Goal: Complete application form: Complete application form

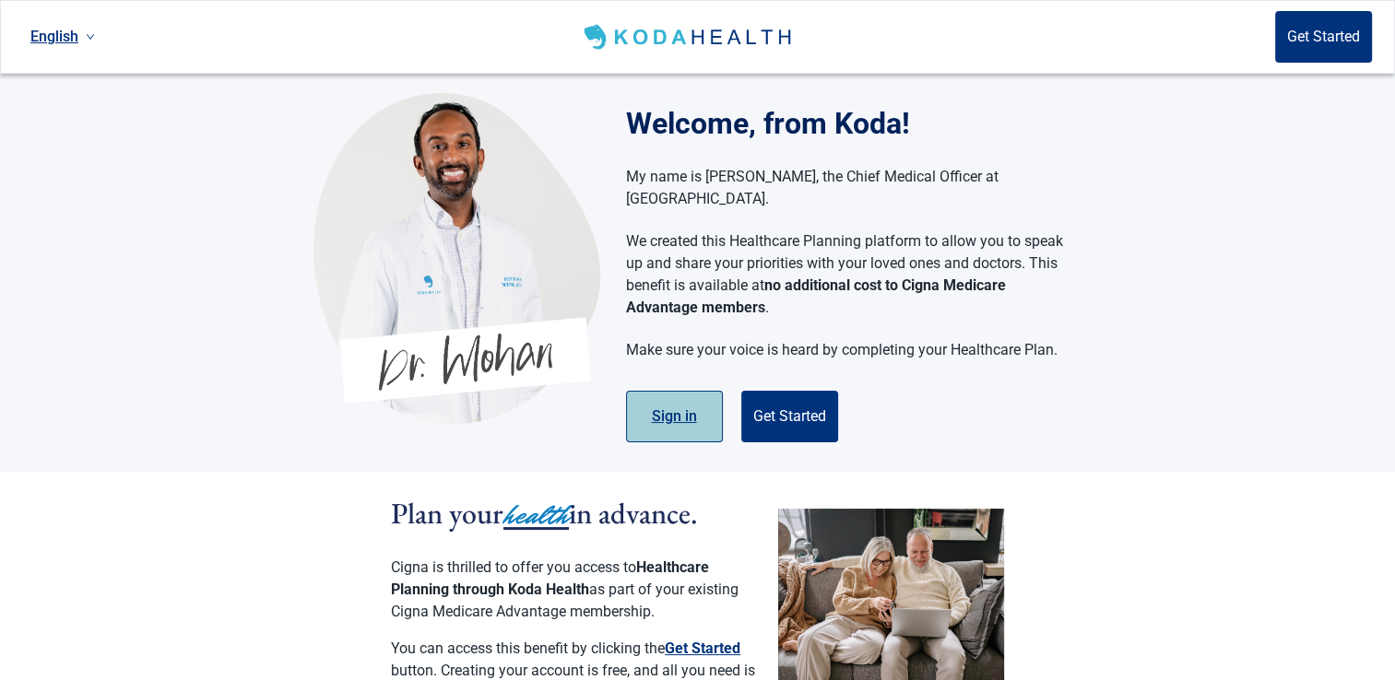
click at [668, 391] on button "Sign in" at bounding box center [674, 417] width 97 height 52
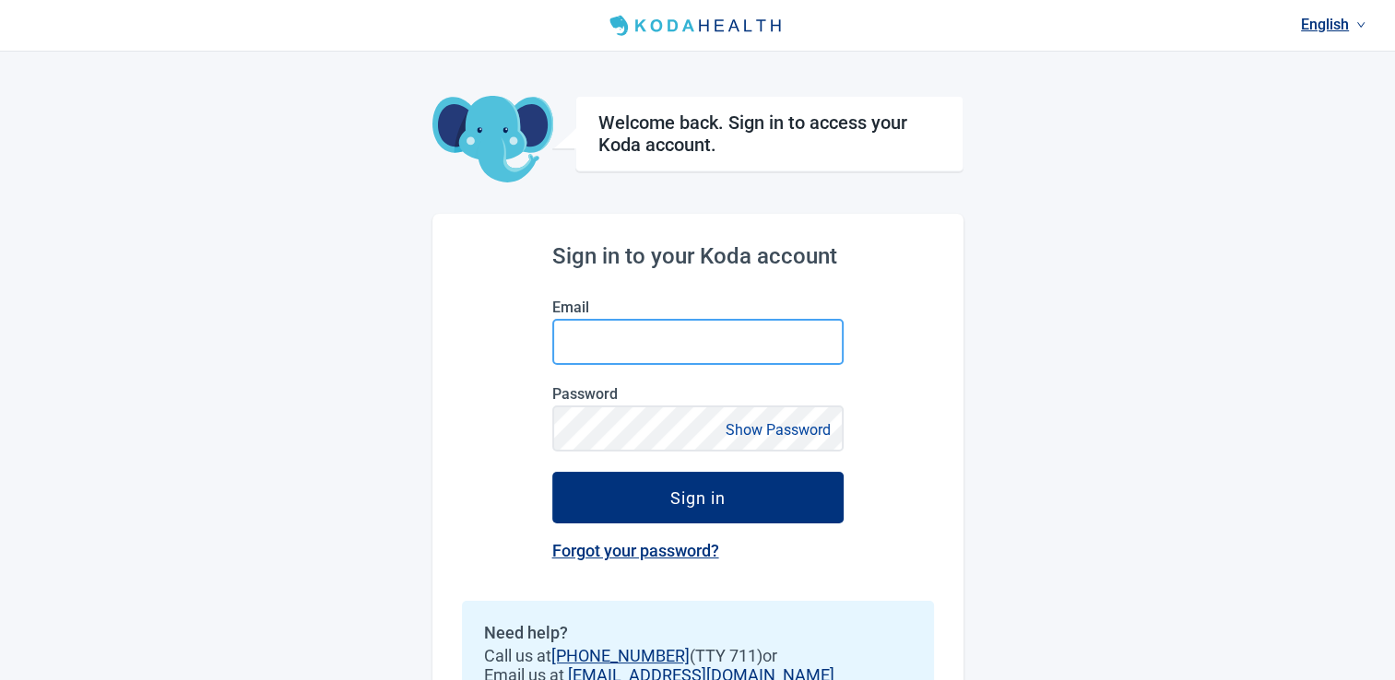
click at [681, 338] on input "Email" at bounding box center [697, 342] width 291 height 46
type input "eddie0604e@yahoo.com"
click at [637, 548] on link "Forgot your password?" at bounding box center [635, 550] width 167 height 19
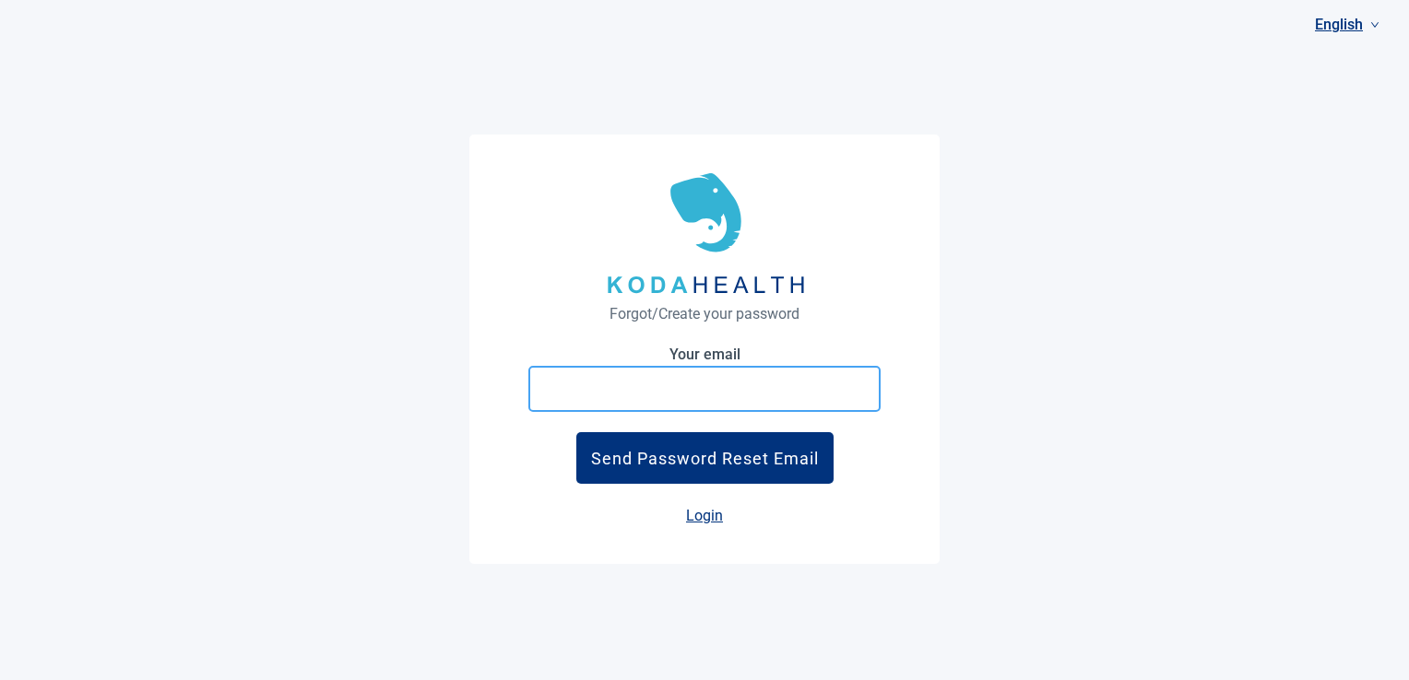
click at [681, 408] on input "Your email" at bounding box center [704, 389] width 352 height 46
type input "eddie0604e@yahoo.com"
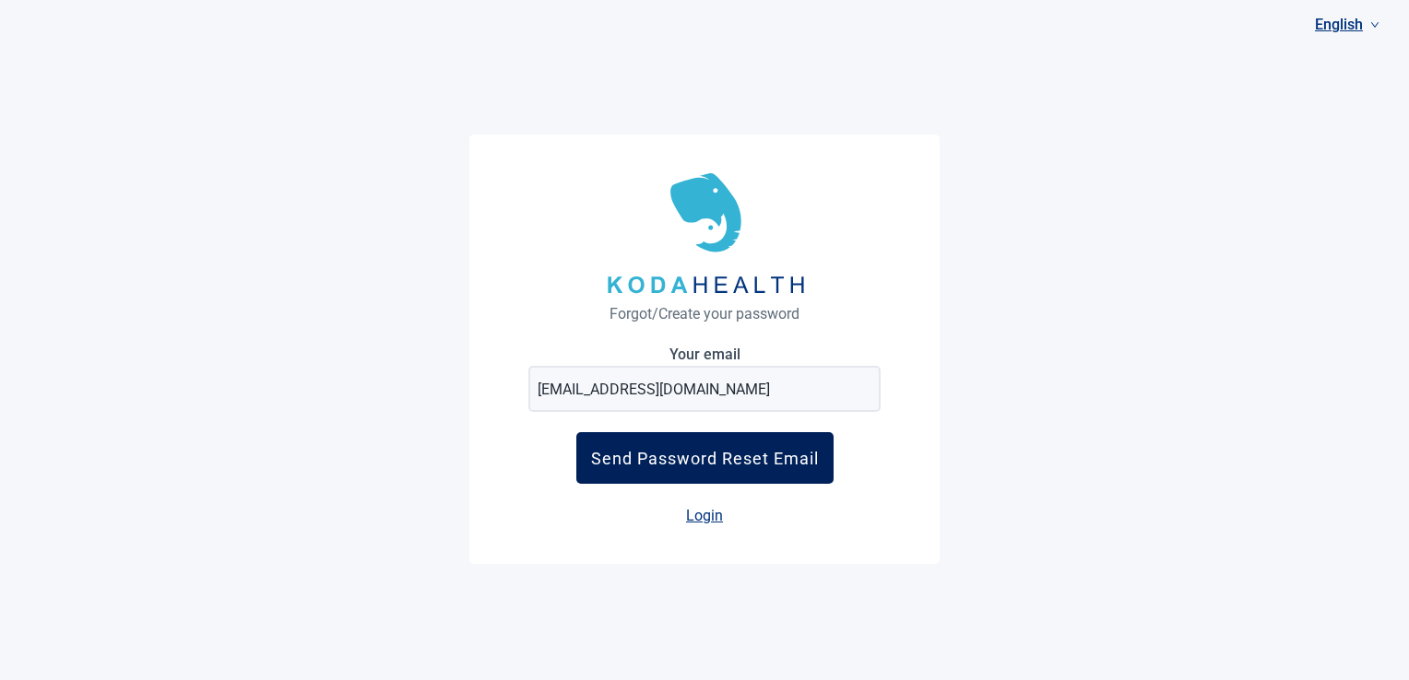
click at [716, 461] on div "Send Password Reset Email" at bounding box center [705, 458] width 228 height 19
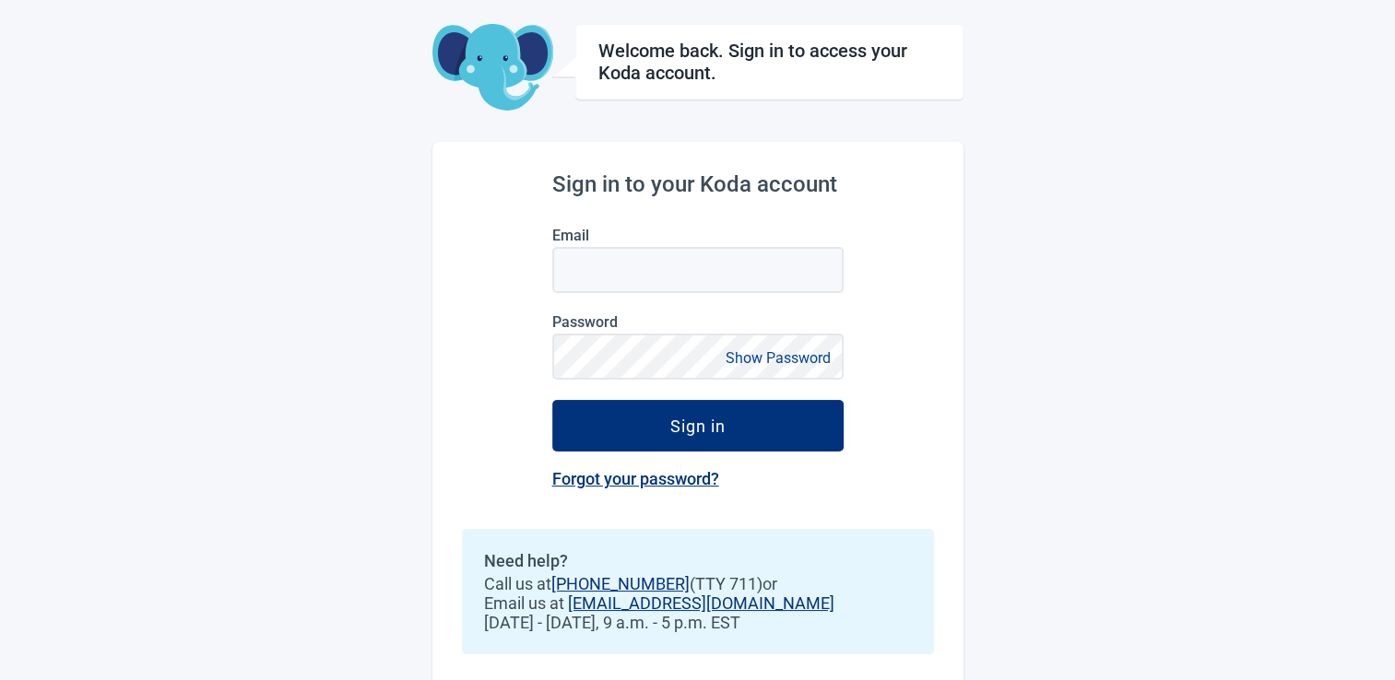
scroll to position [92, 0]
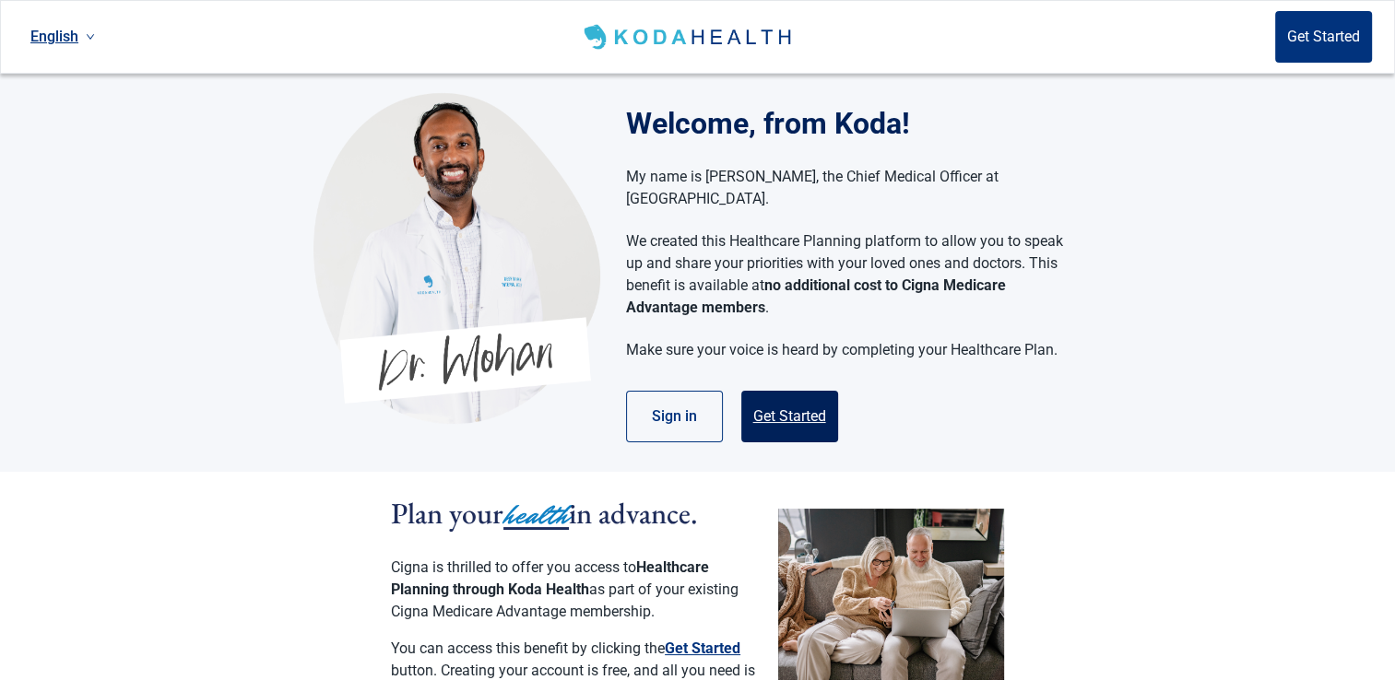
click at [804, 396] on button "Get Started" at bounding box center [789, 417] width 97 height 52
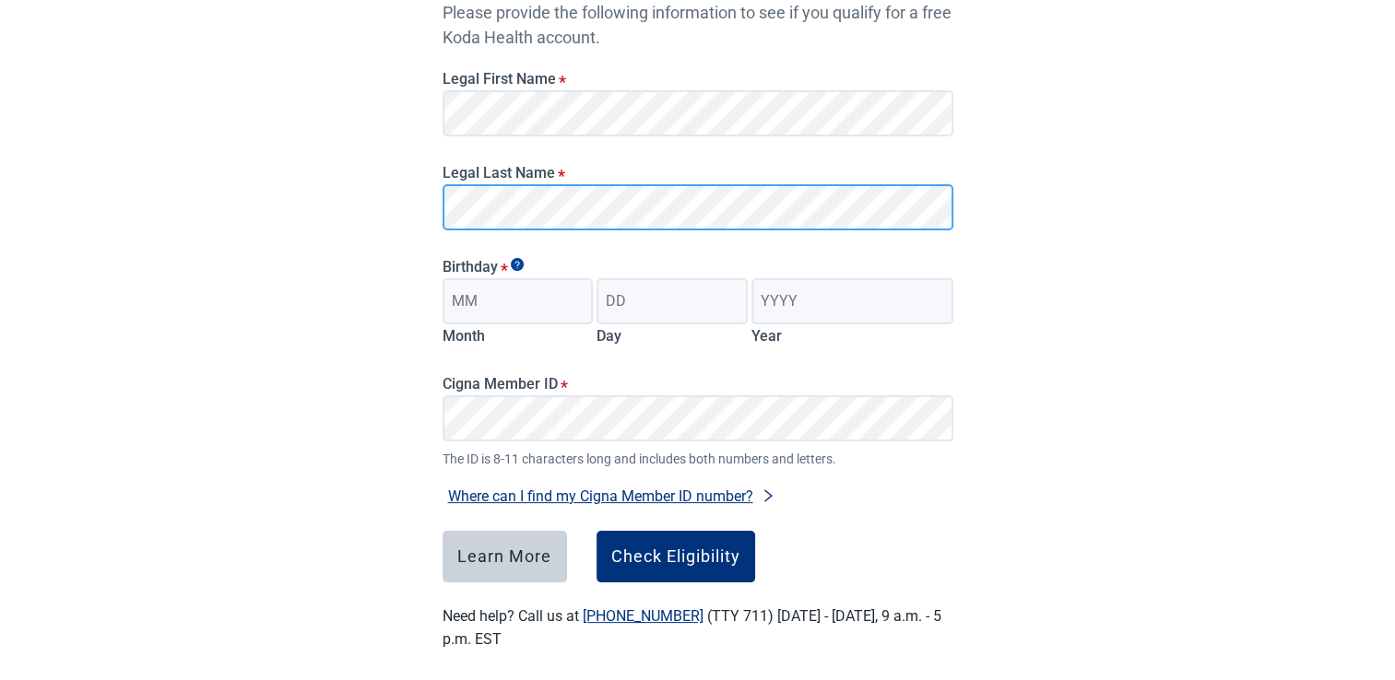
scroll to position [251, 0]
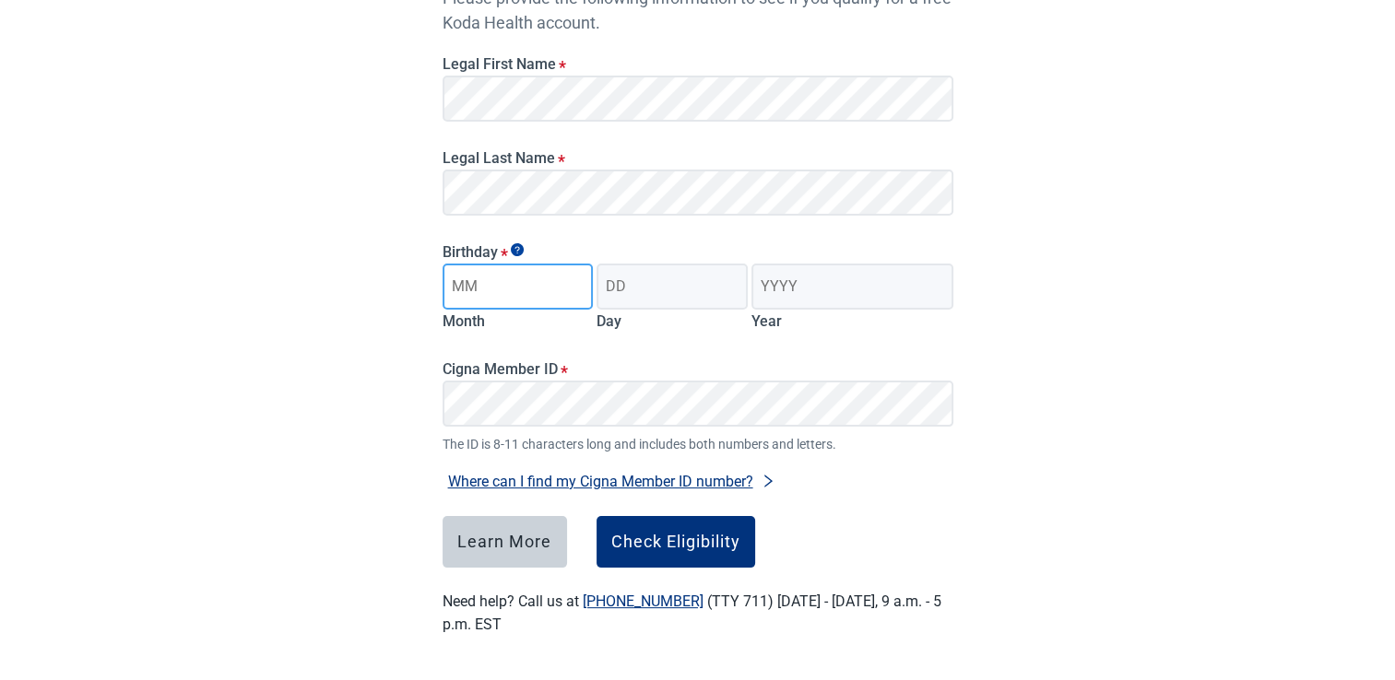
click at [538, 294] on input "Month" at bounding box center [518, 287] width 151 height 46
type input "06"
type input "04"
type input "1964"
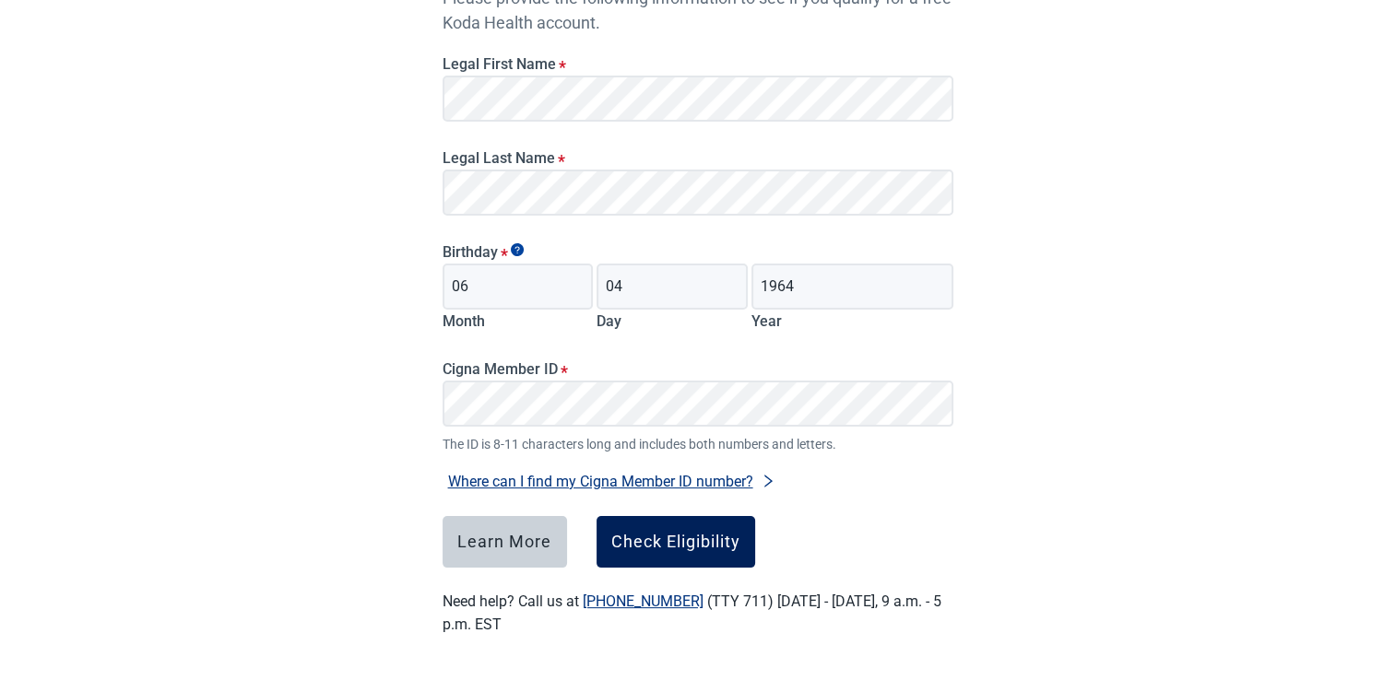
click at [680, 538] on div "Check Eligibility" at bounding box center [675, 542] width 129 height 18
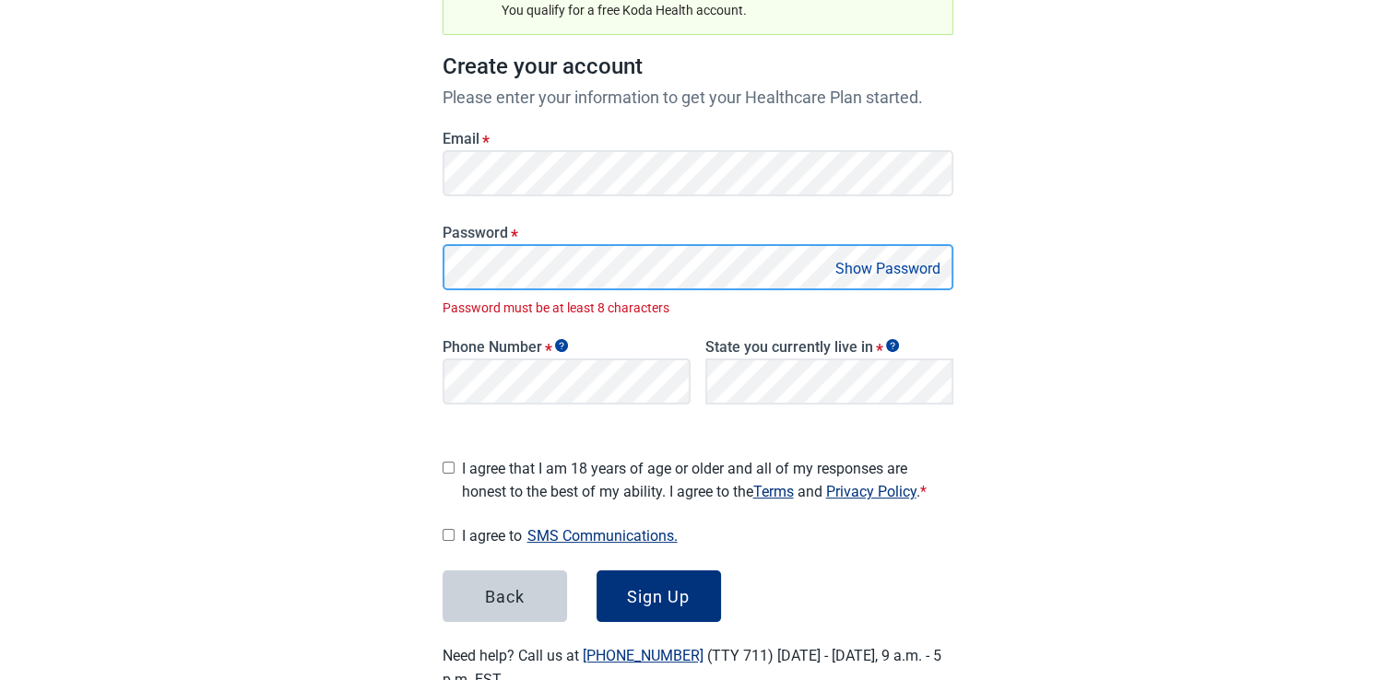
scroll to position [283, 0]
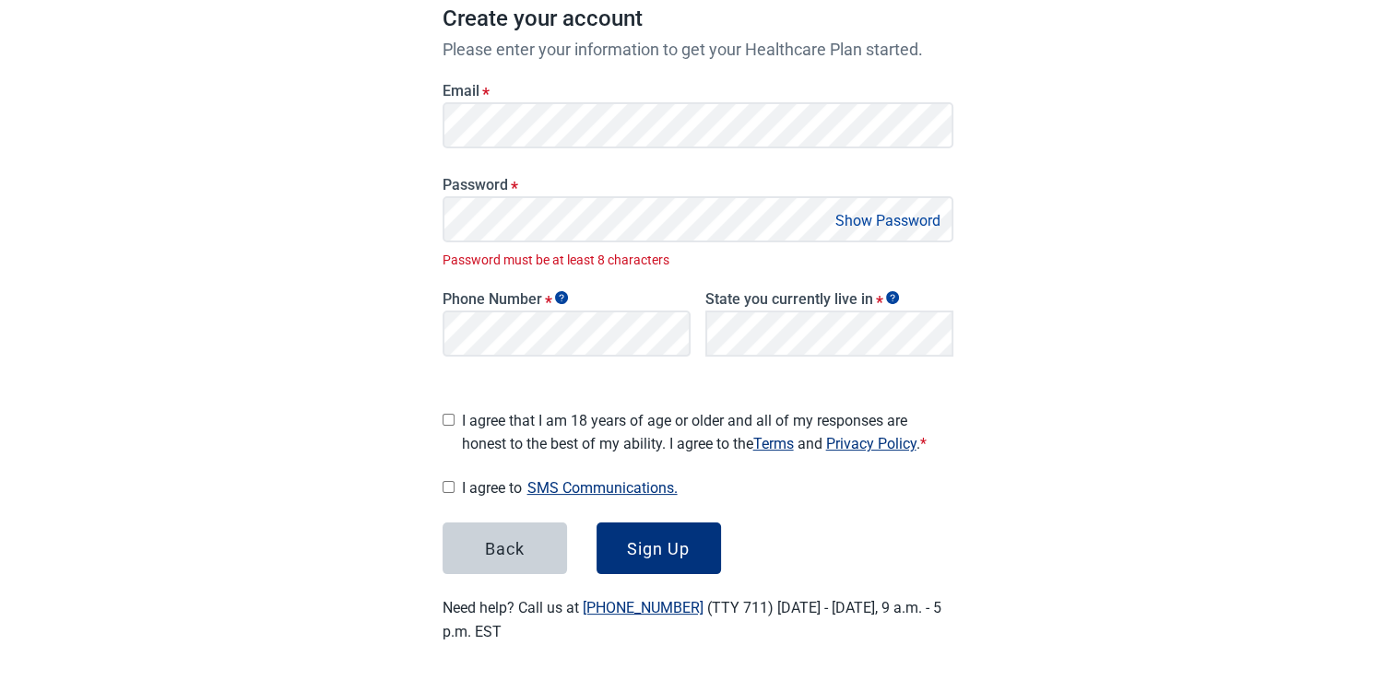
click at [895, 219] on button "Show Password" at bounding box center [888, 220] width 116 height 25
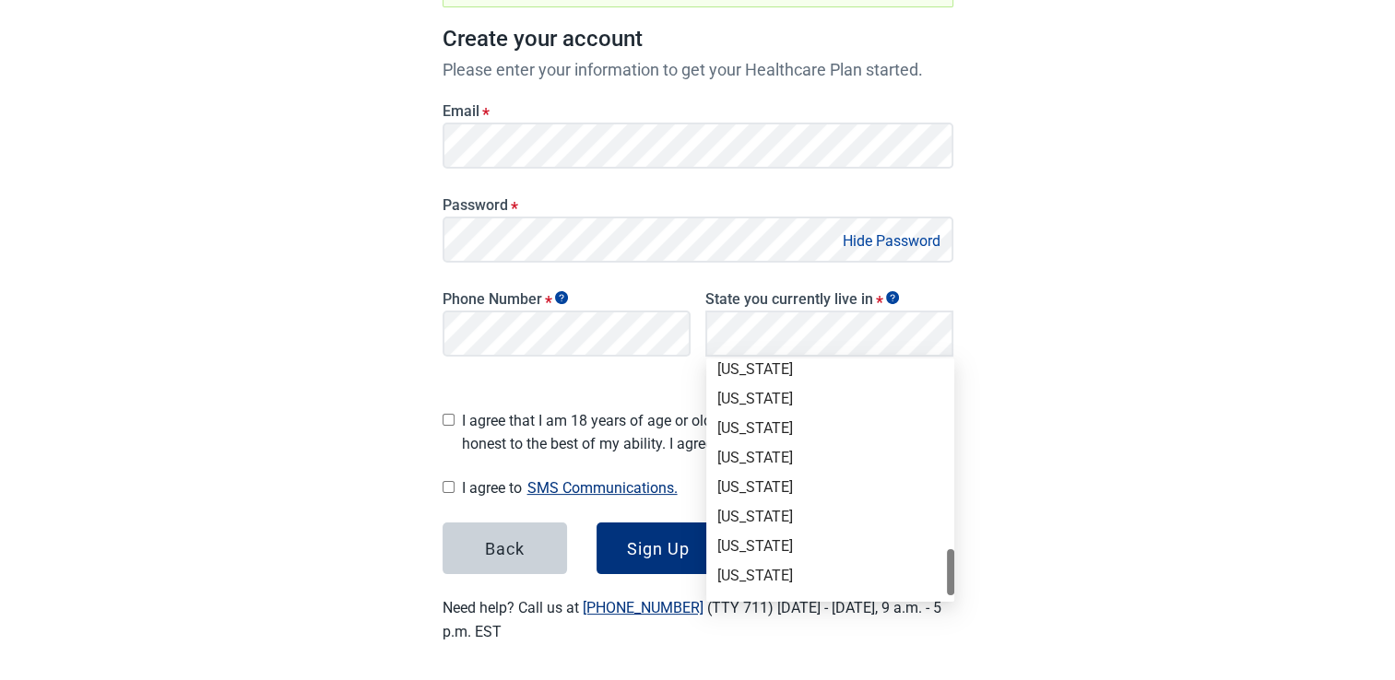
scroll to position [1269, 0]
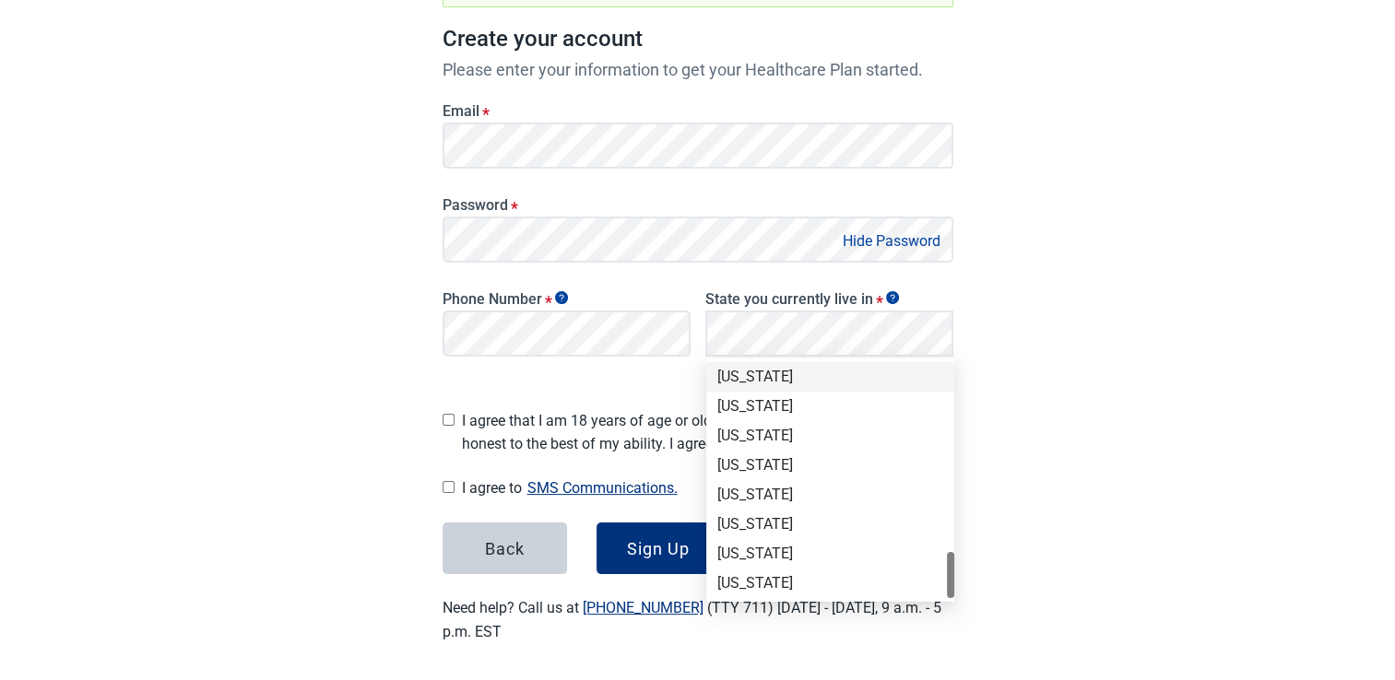
click at [749, 379] on div "Texas" at bounding box center [830, 377] width 226 height 20
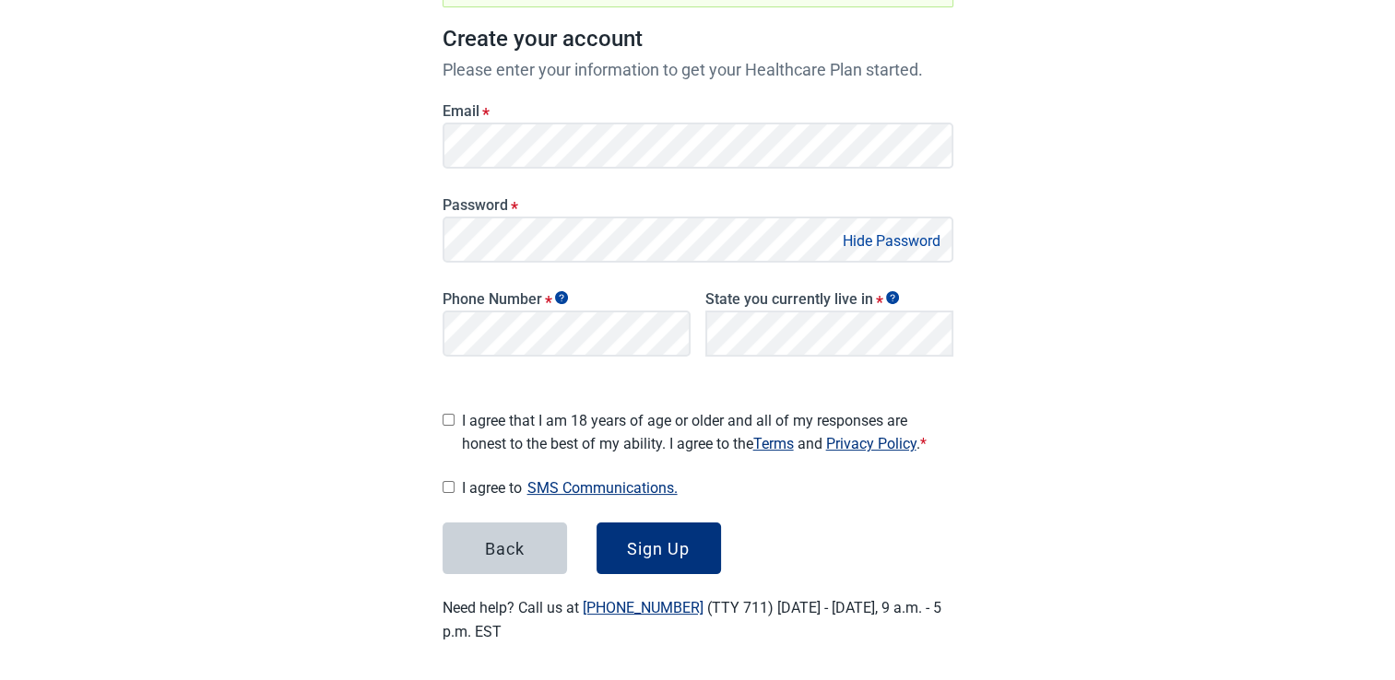
click at [447, 414] on input "I agree that I am 18 years of age or older and all of my responses are honest t…" at bounding box center [449, 420] width 12 height 12
checkbox input "true"
click at [444, 481] on input "I agree to SMS Communications." at bounding box center [449, 487] width 12 height 12
checkbox input "true"
click at [660, 540] on div "Sign Up" at bounding box center [658, 548] width 63 height 18
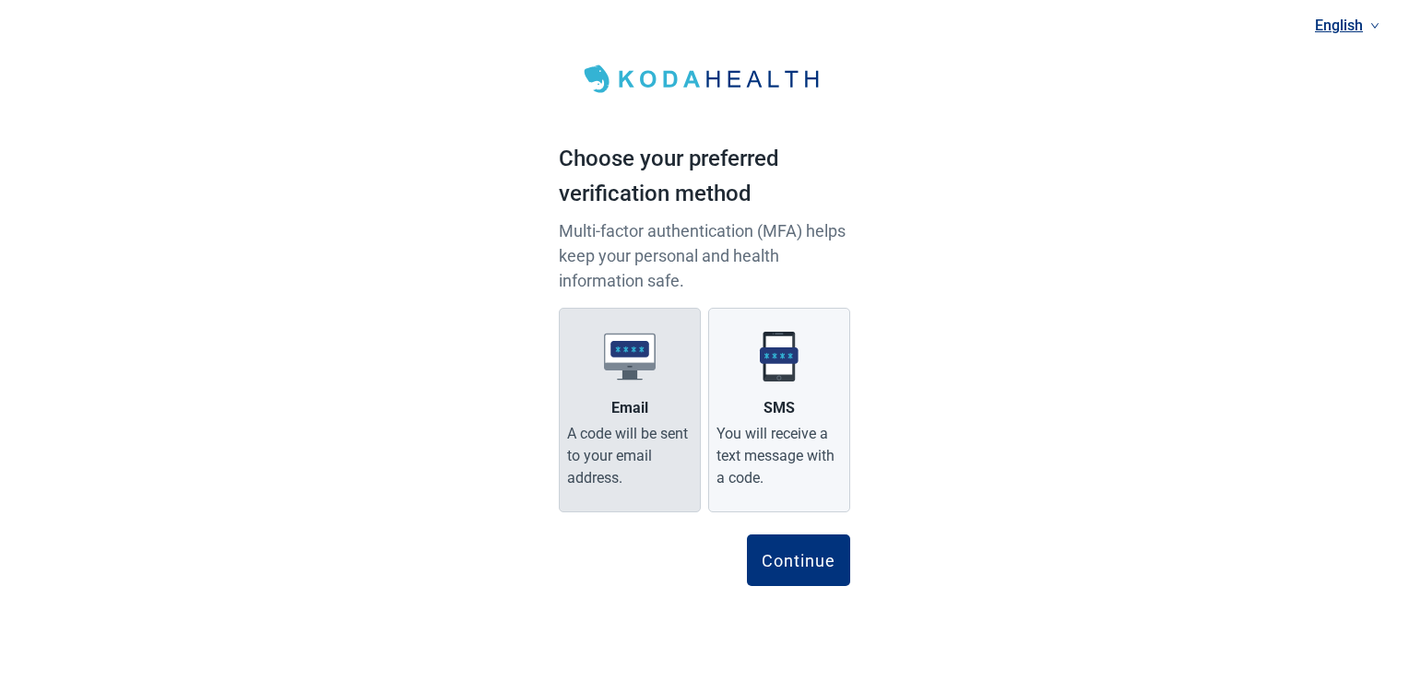
click at [609, 449] on div "A code will be sent to your email address." at bounding box center [629, 456] width 125 height 66
click at [0, 0] on input "Email A code will be sent to your email address." at bounding box center [0, 0] width 0 height 0
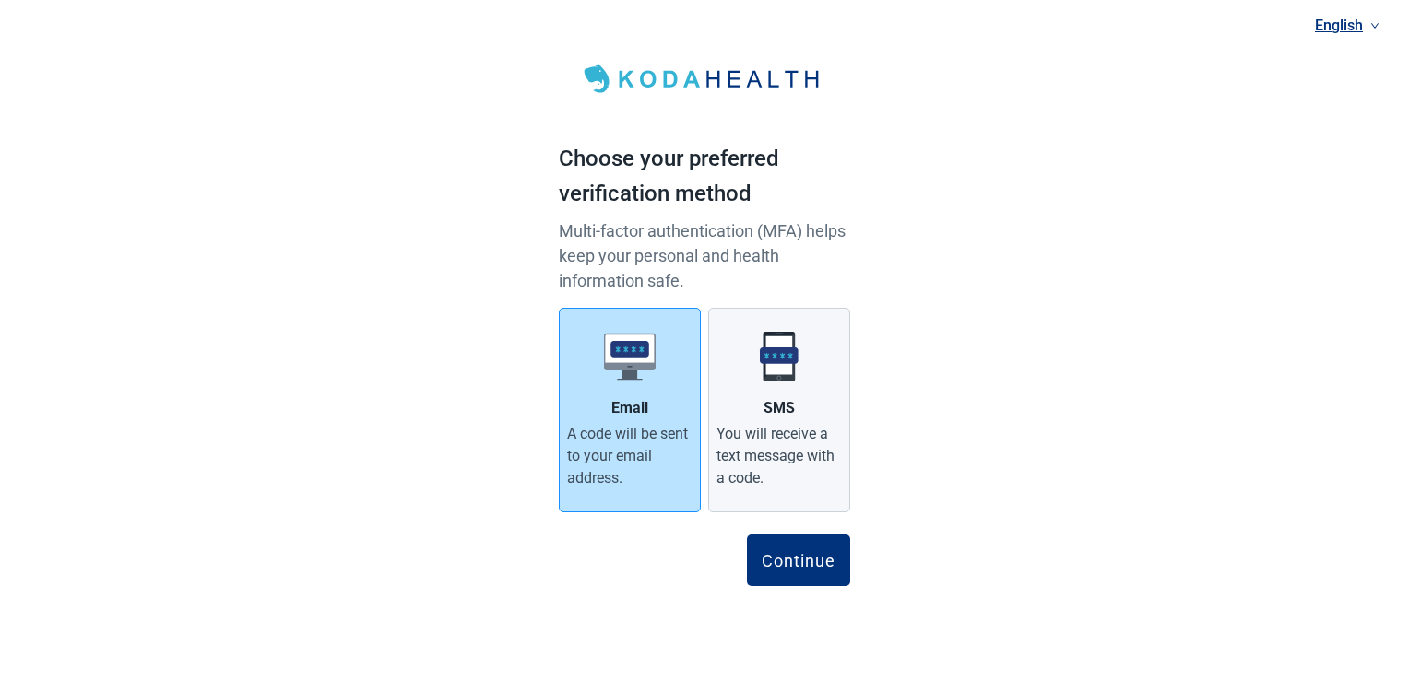
click at [623, 427] on div "A code will be sent to your email address." at bounding box center [629, 456] width 125 height 66
click at [0, 0] on input "Email A code will be sent to your email address." at bounding box center [0, 0] width 0 height 0
click at [623, 428] on div "A code will be sent to your email address." at bounding box center [629, 456] width 125 height 66
click at [0, 0] on input "Email A code will be sent to your email address." at bounding box center [0, 0] width 0 height 0
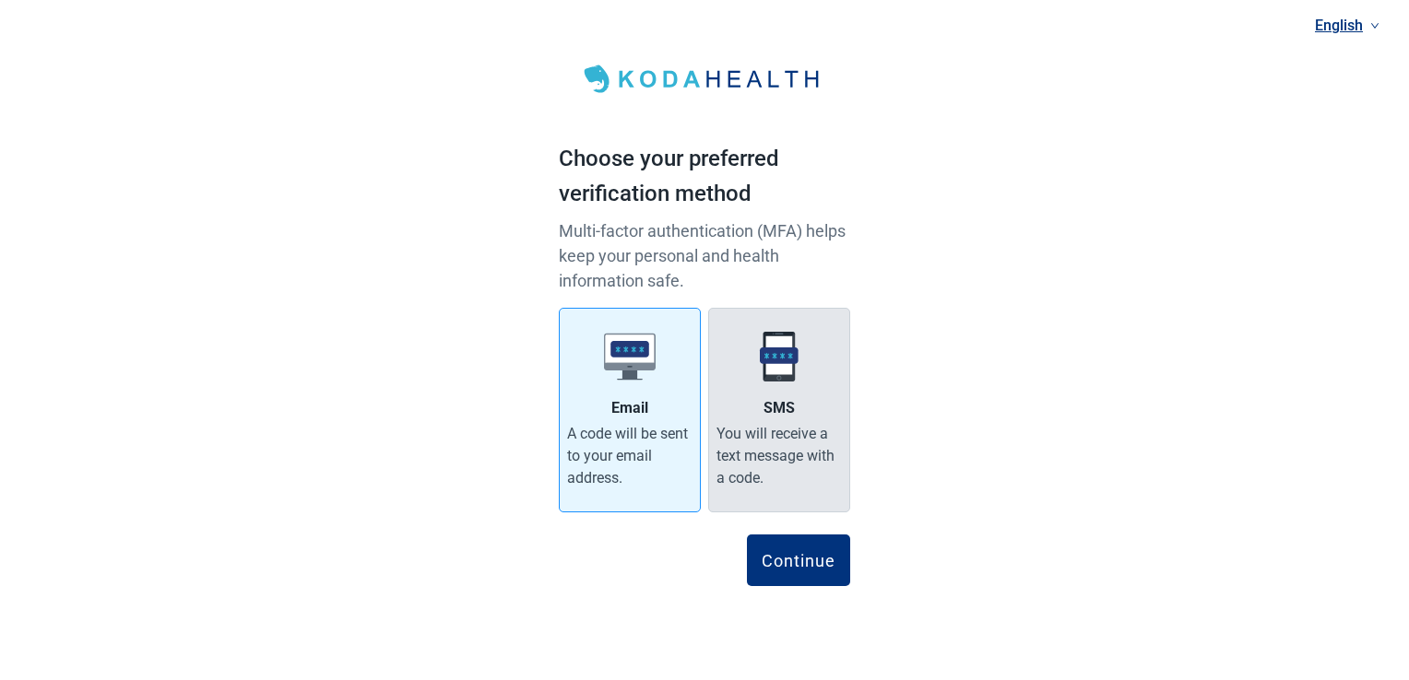
drag, startPoint x: 623, startPoint y: 428, endPoint x: 771, endPoint y: 437, distance: 147.8
click at [771, 437] on div "You will receive a text message with a code." at bounding box center [778, 456] width 125 height 66
click at [0, 0] on input "SMS You will receive a text message with a code." at bounding box center [0, 0] width 0 height 0
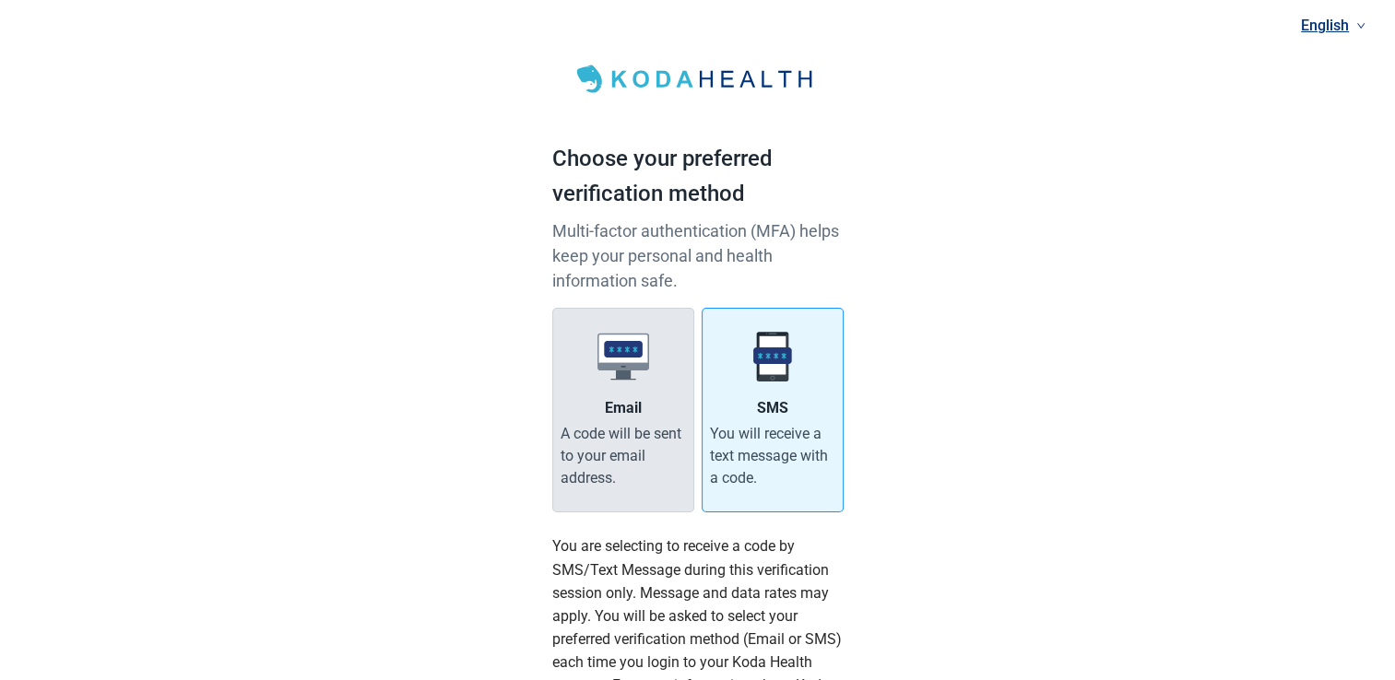
click at [647, 439] on div "A code will be sent to your email address." at bounding box center [623, 456] width 125 height 66
click at [0, 0] on input "Email A code will be sent to your email address." at bounding box center [0, 0] width 0 height 0
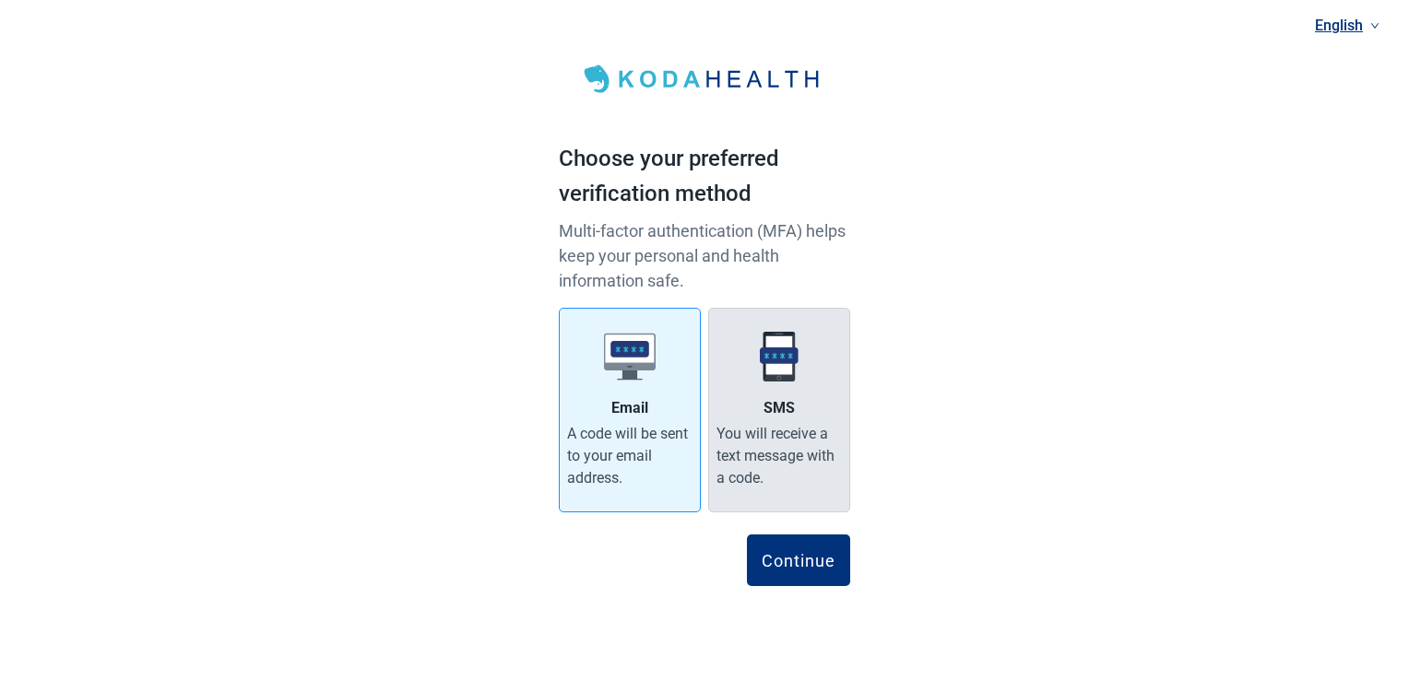
click at [760, 444] on div "You will receive a text message with a code." at bounding box center [778, 456] width 125 height 66
click at [0, 0] on input "SMS You will receive a text message with a code." at bounding box center [0, 0] width 0 height 0
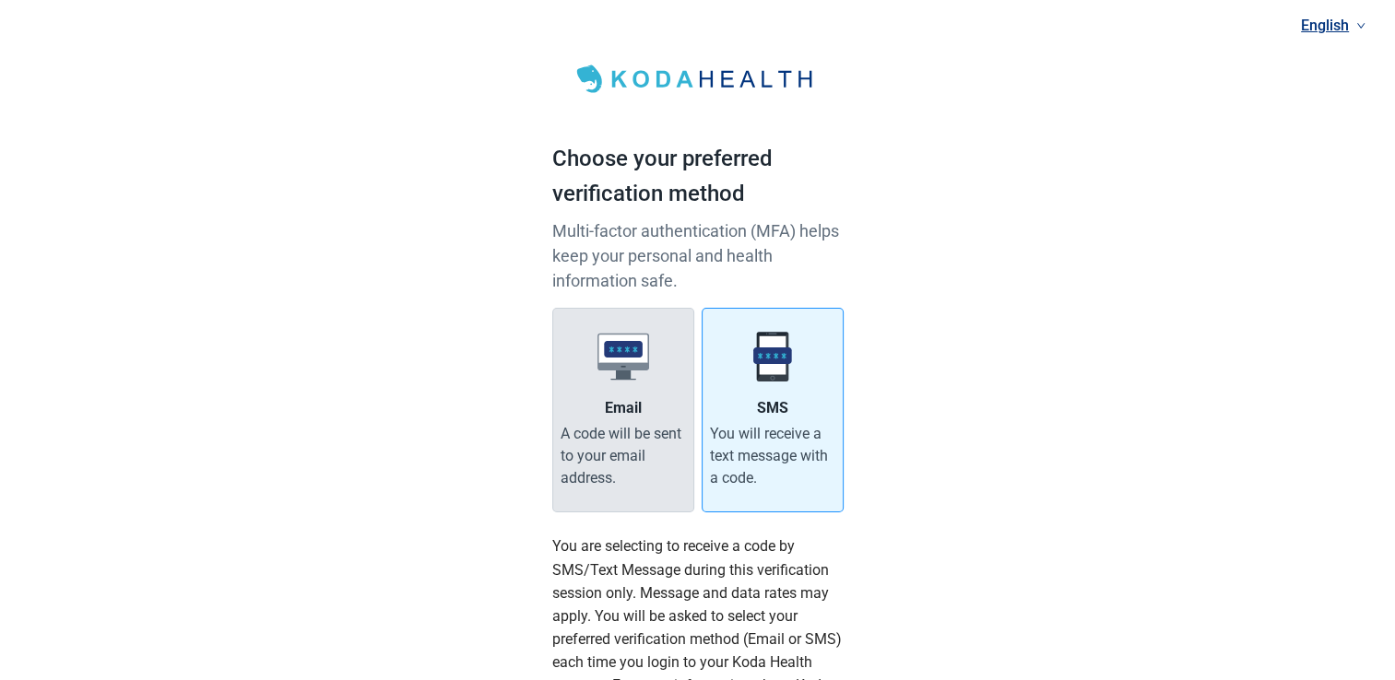
click at [627, 437] on div "A code will be sent to your email address." at bounding box center [623, 456] width 125 height 66
click at [0, 0] on input "Email A code will be sent to your email address." at bounding box center [0, 0] width 0 height 0
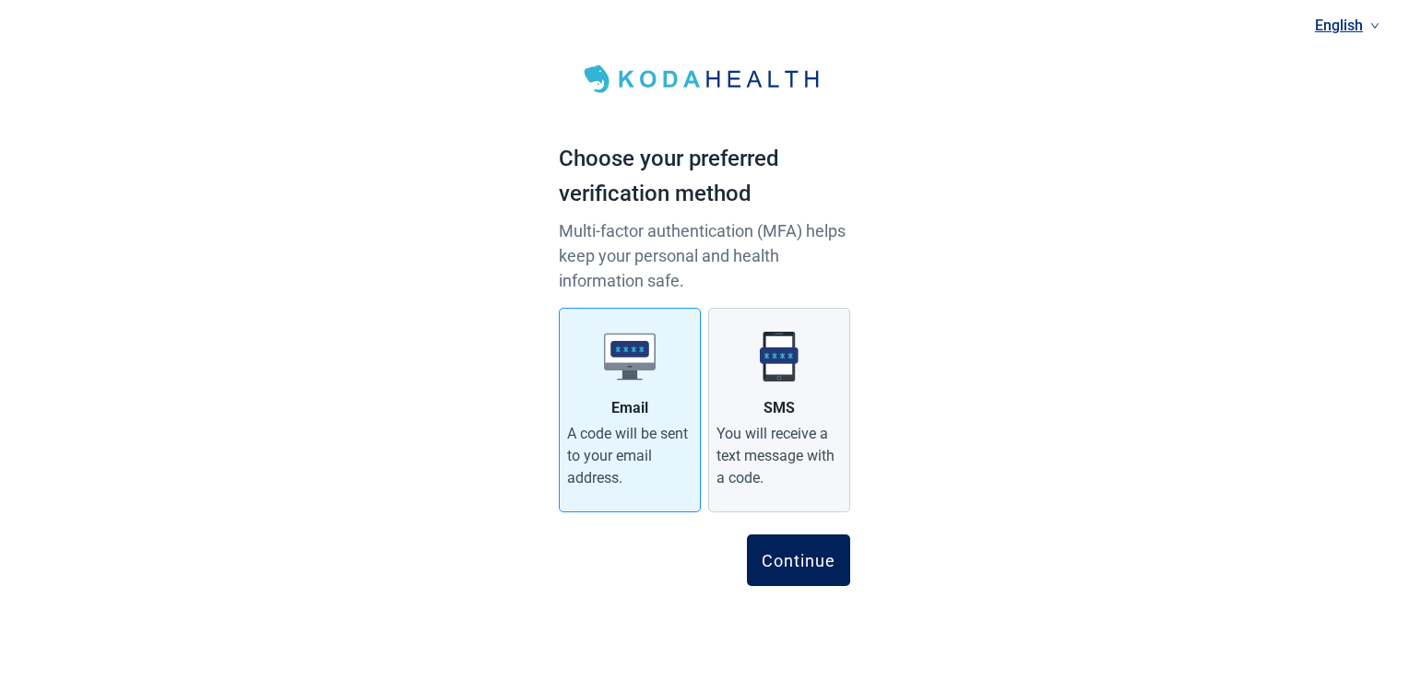
click at [831, 554] on div "Continue" at bounding box center [799, 560] width 74 height 18
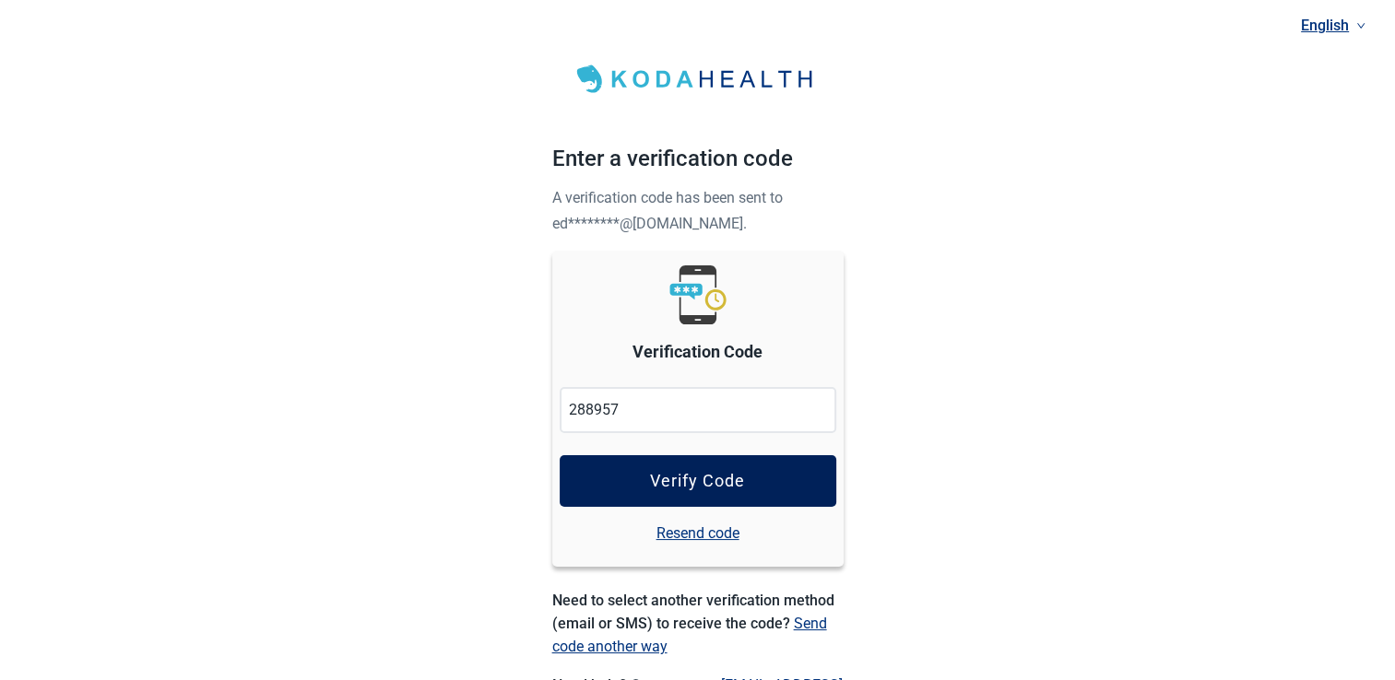
type input "288957"
click at [712, 480] on div "Verify Code" at bounding box center [697, 481] width 95 height 18
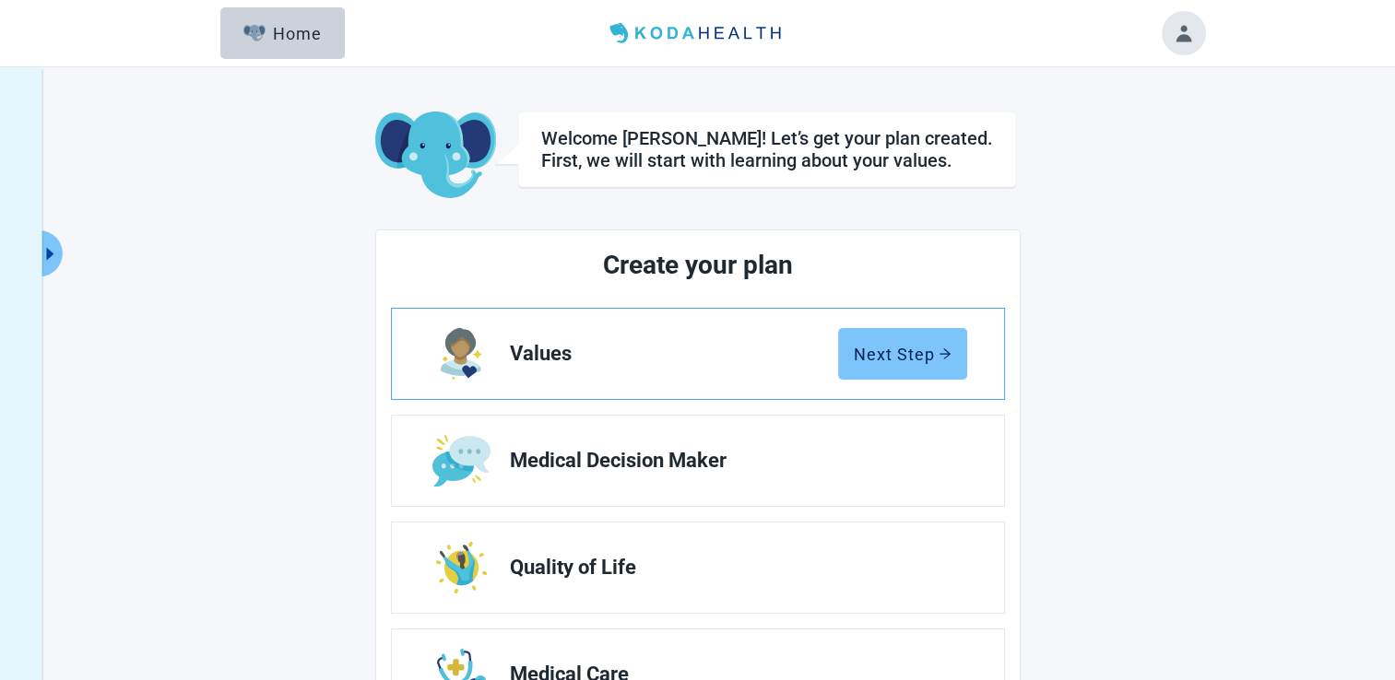
click at [889, 355] on div "Next Step" at bounding box center [903, 354] width 98 height 18
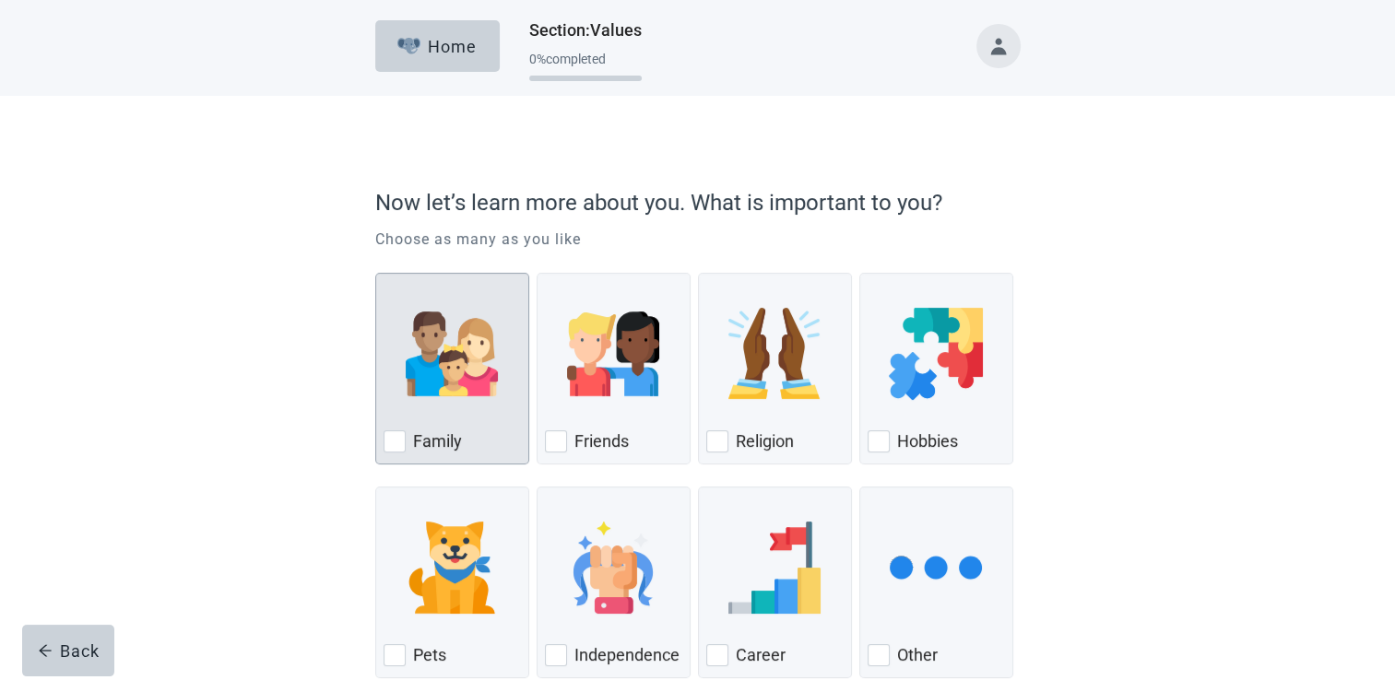
click at [427, 433] on label "Family" at bounding box center [437, 442] width 49 height 22
checkbox input "true"
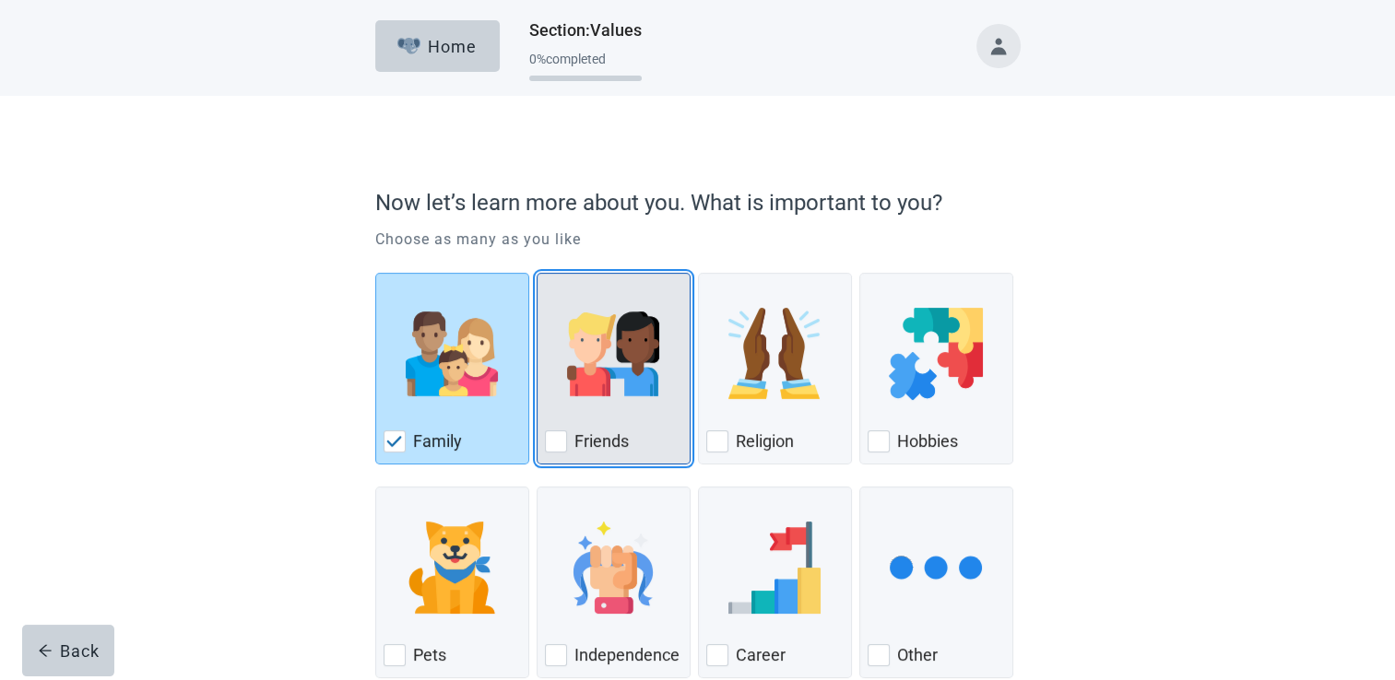
click at [618, 436] on label "Friends" at bounding box center [601, 442] width 54 height 22
checkbox input "true"
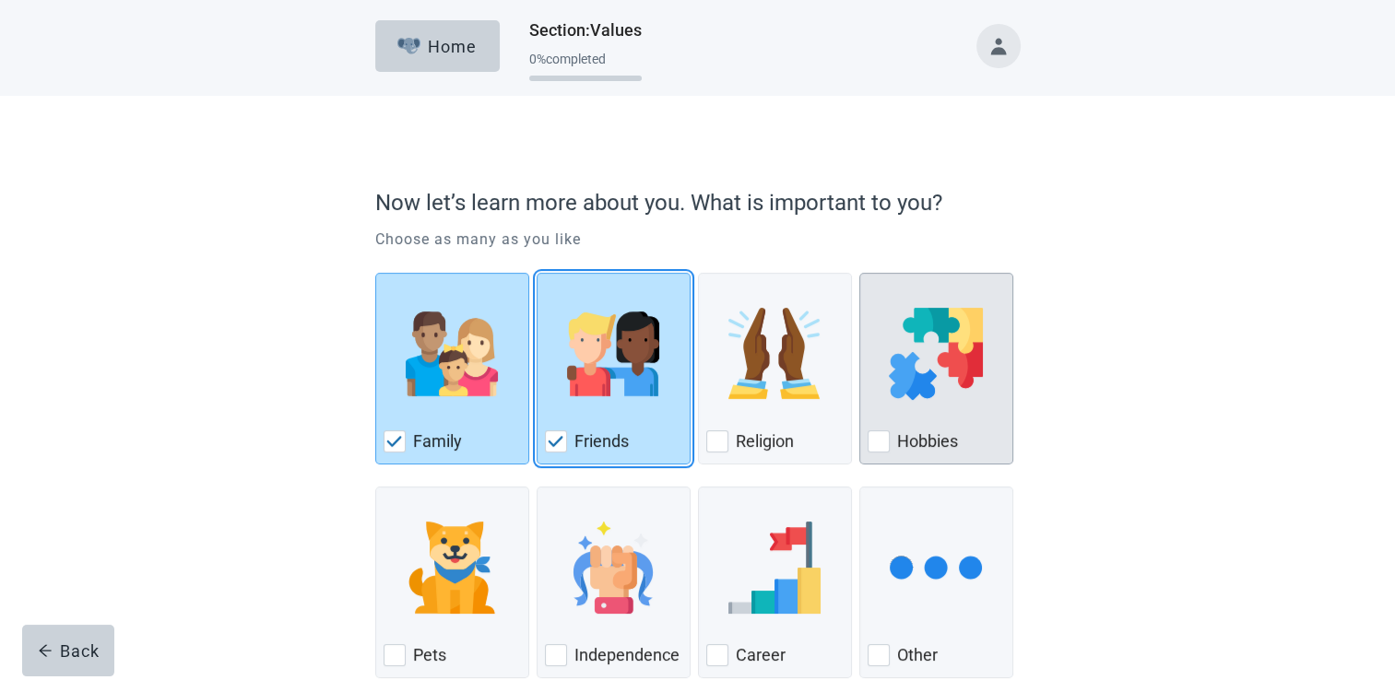
click at [937, 434] on label "Hobbies" at bounding box center [927, 442] width 61 height 22
checkbox input "true"
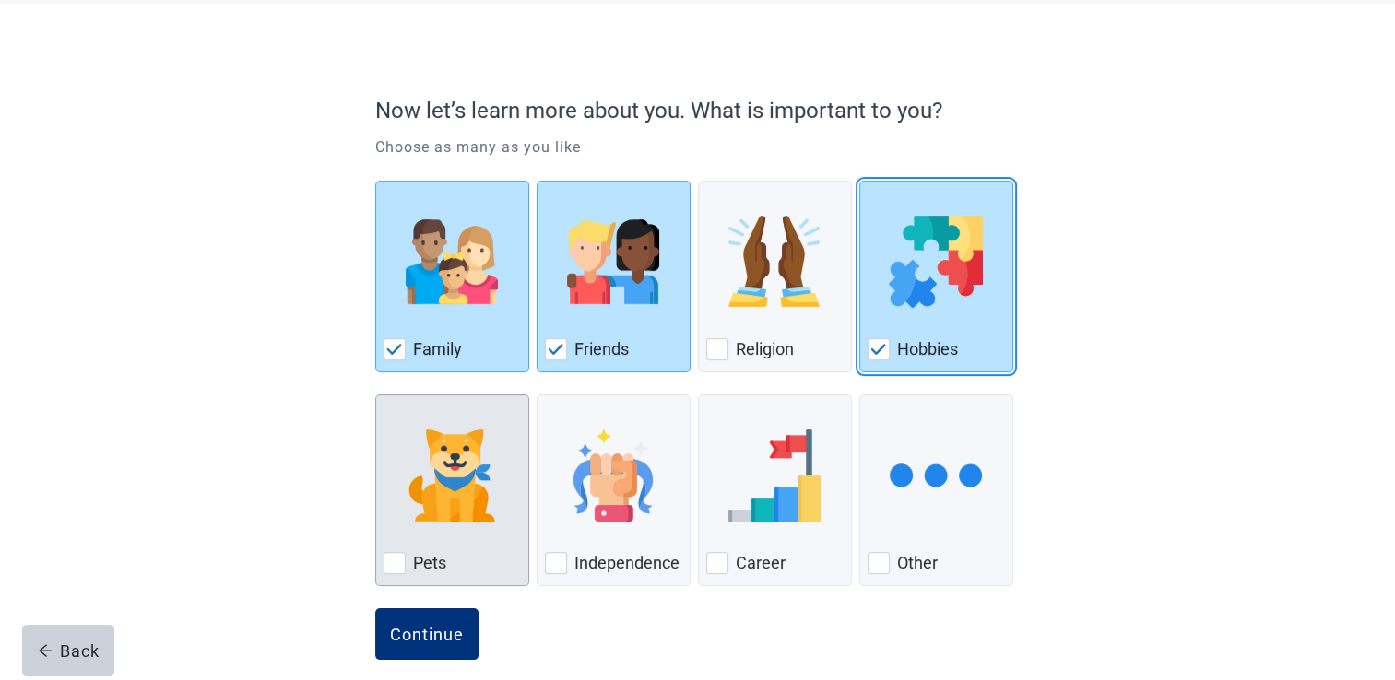
scroll to position [111, 0]
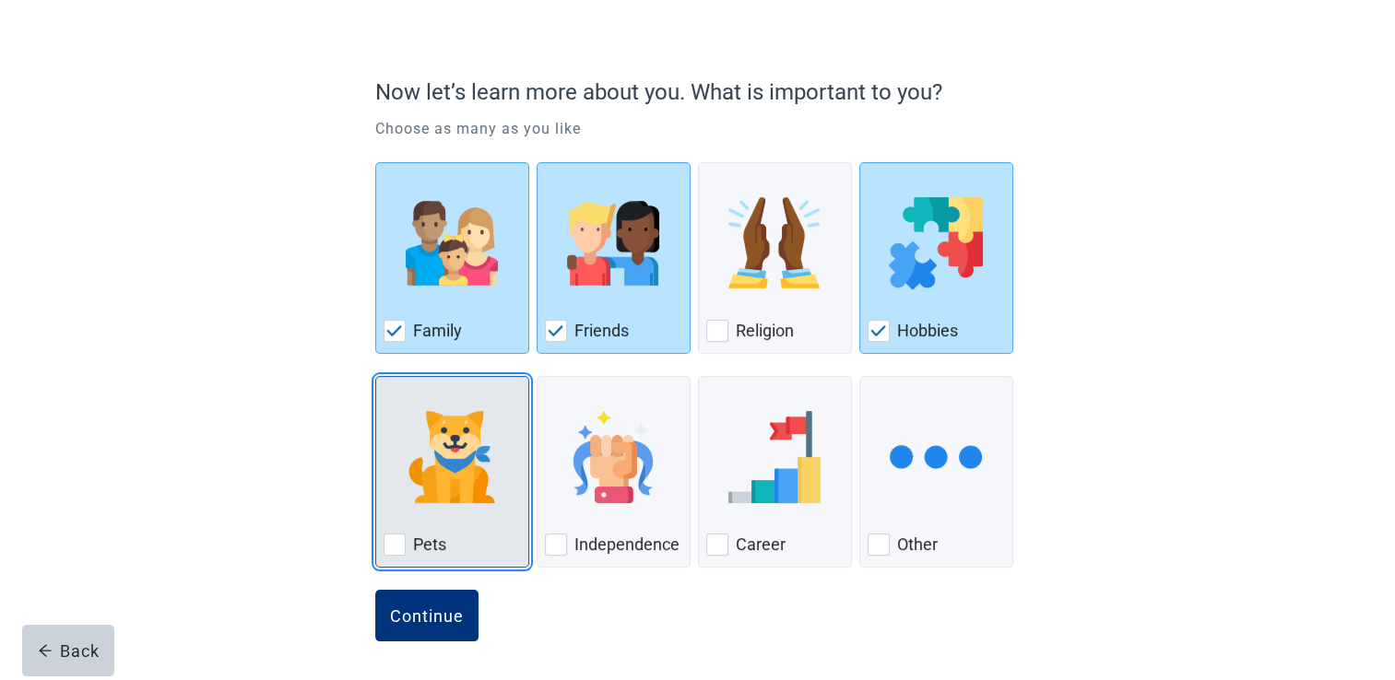
click at [437, 540] on label "Pets" at bounding box center [429, 545] width 33 height 22
checkbox input "true"
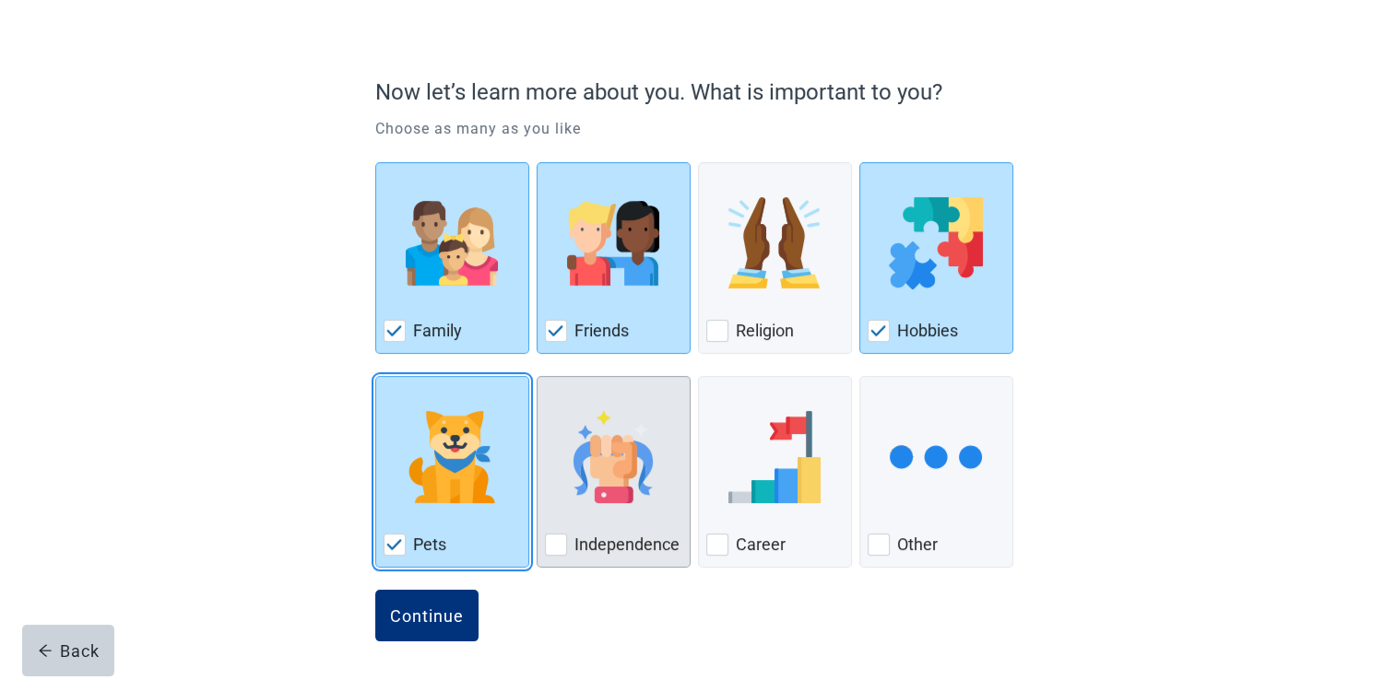
click at [600, 537] on label "Independence" at bounding box center [626, 545] width 105 height 22
checkbox input "true"
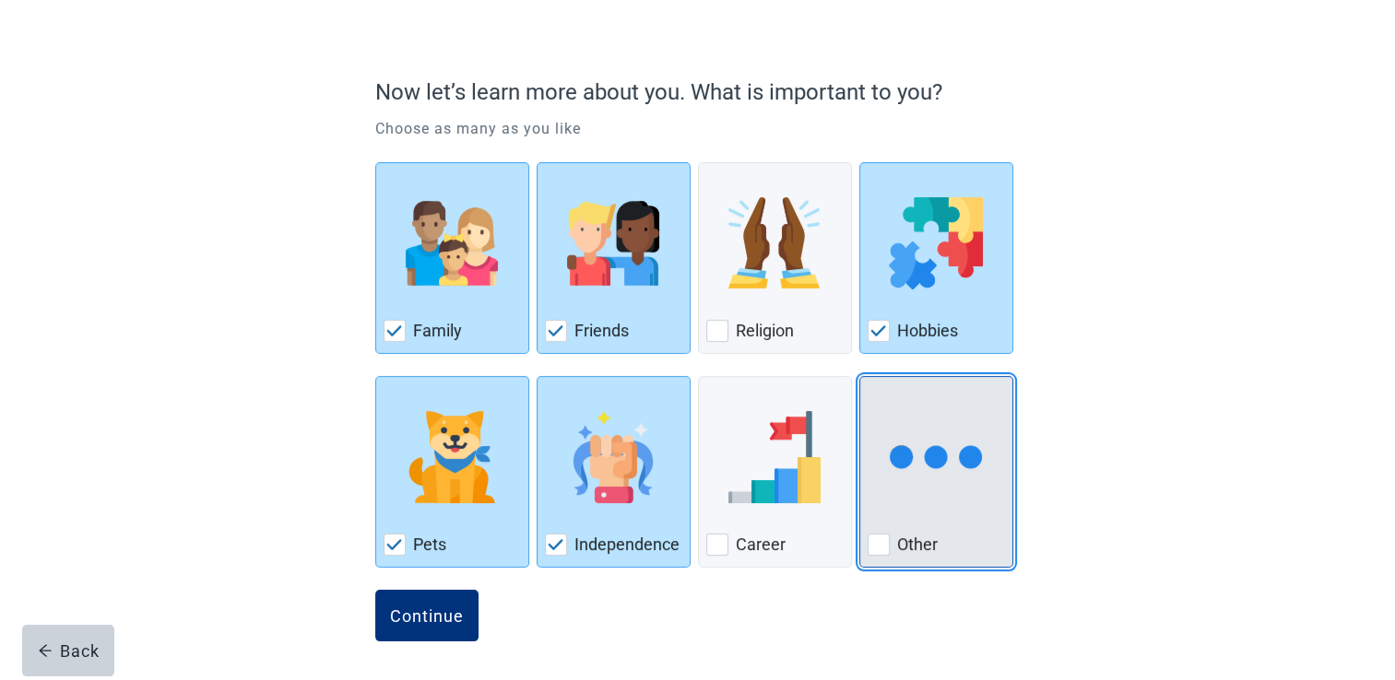
click at [911, 534] on label "Other" at bounding box center [917, 545] width 41 height 22
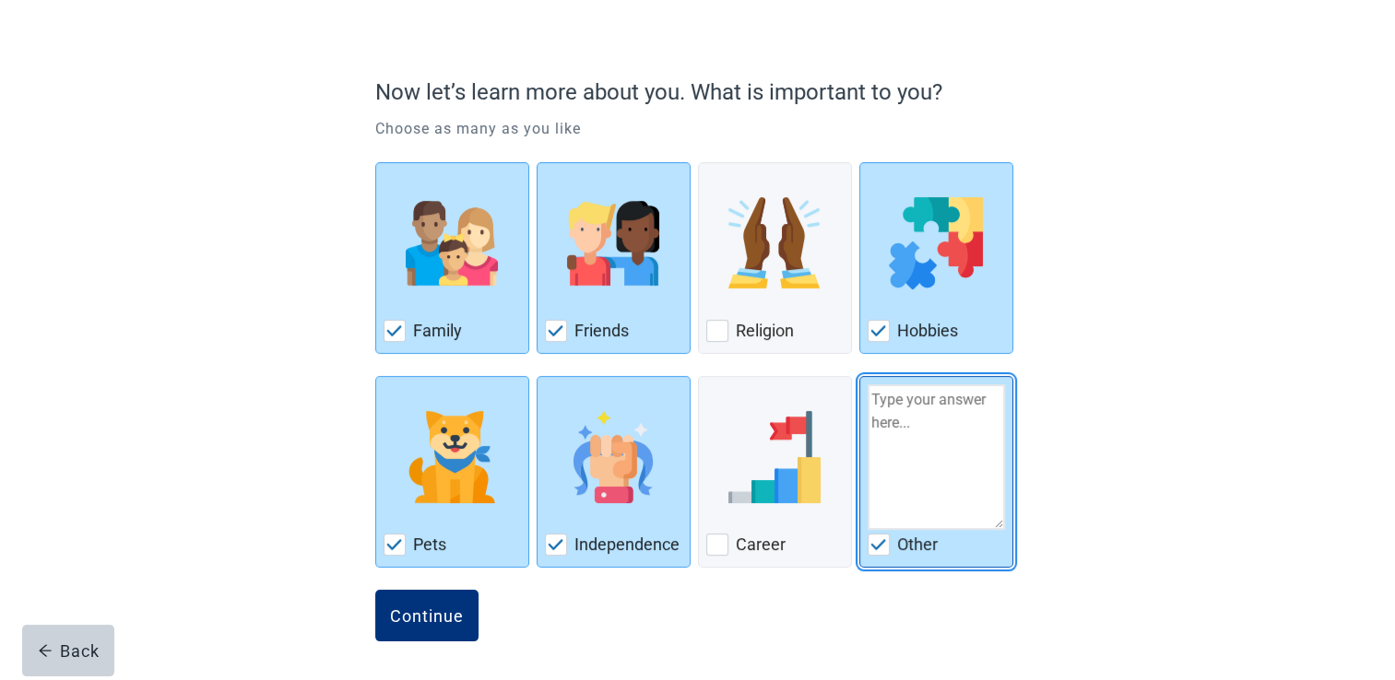
click at [885, 549] on div "Other, checkbox, checked" at bounding box center [879, 545] width 22 height 22
click at [860, 377] on input "Other" at bounding box center [859, 376] width 1 height 1
checkbox input "false"
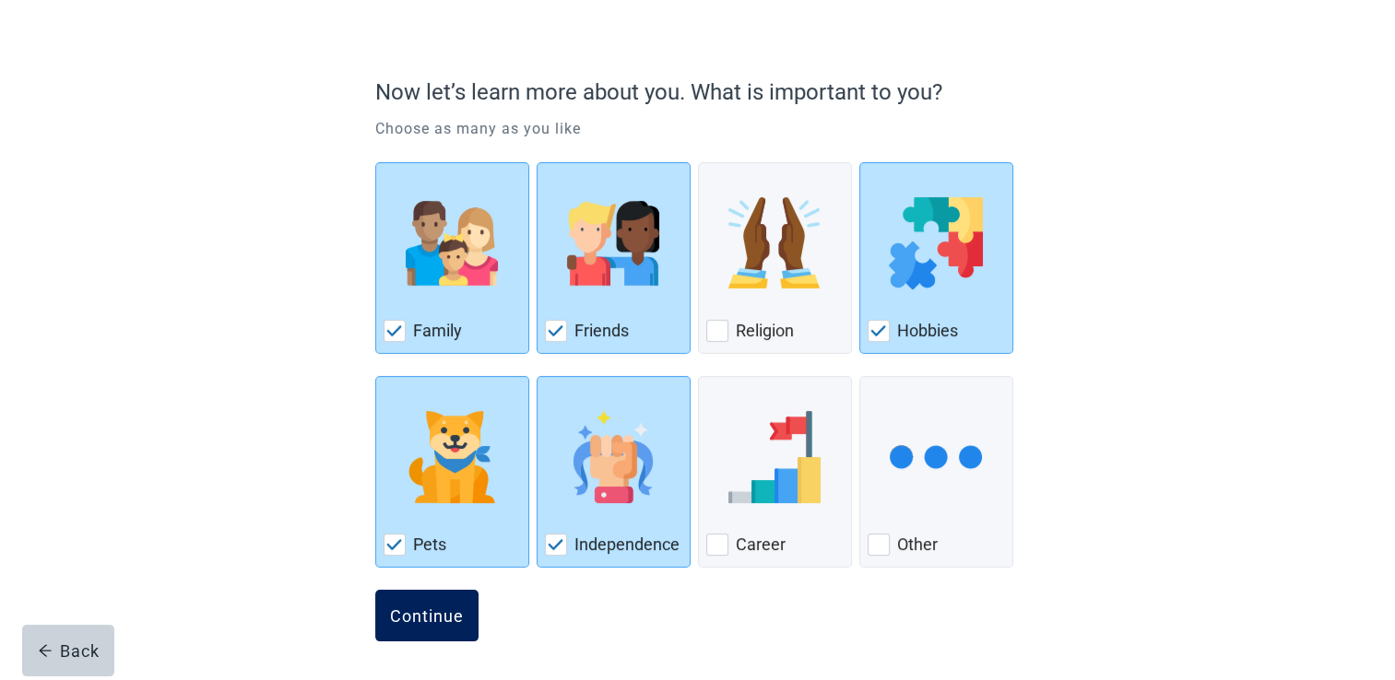
click at [420, 609] on div "Continue" at bounding box center [427, 616] width 74 height 18
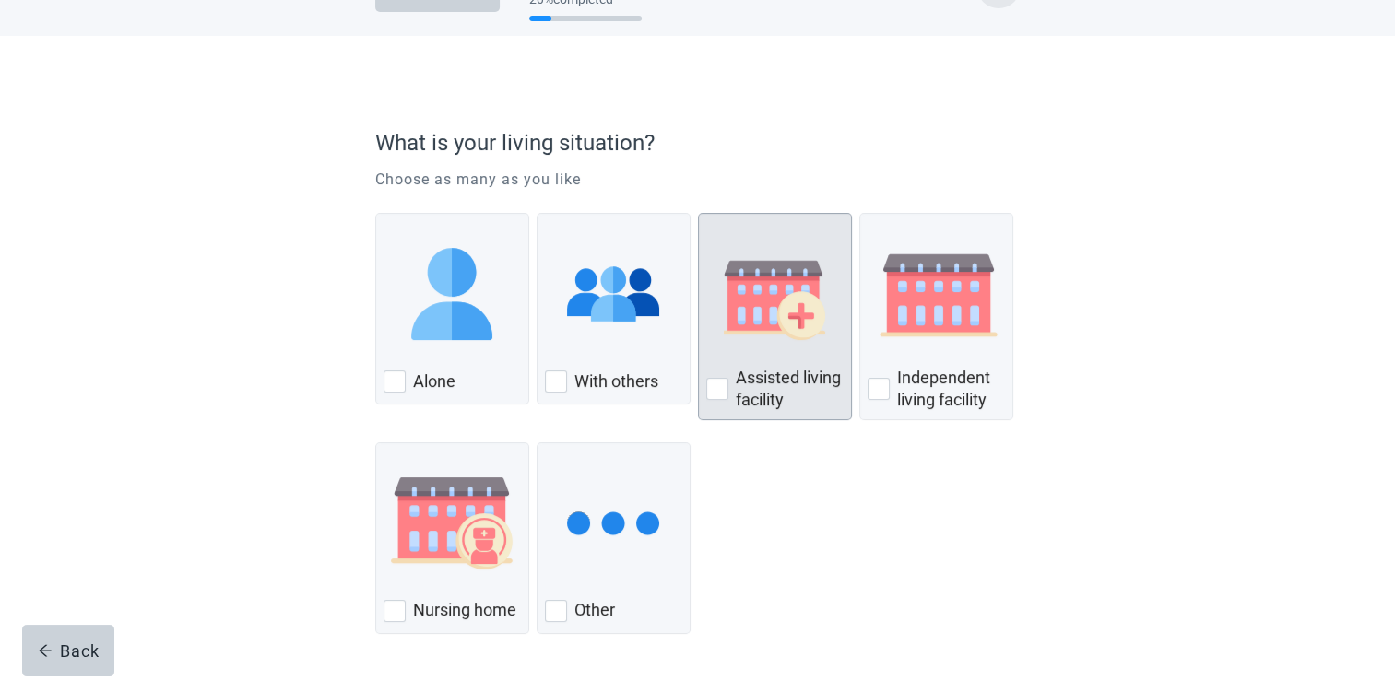
scroll to position [126, 0]
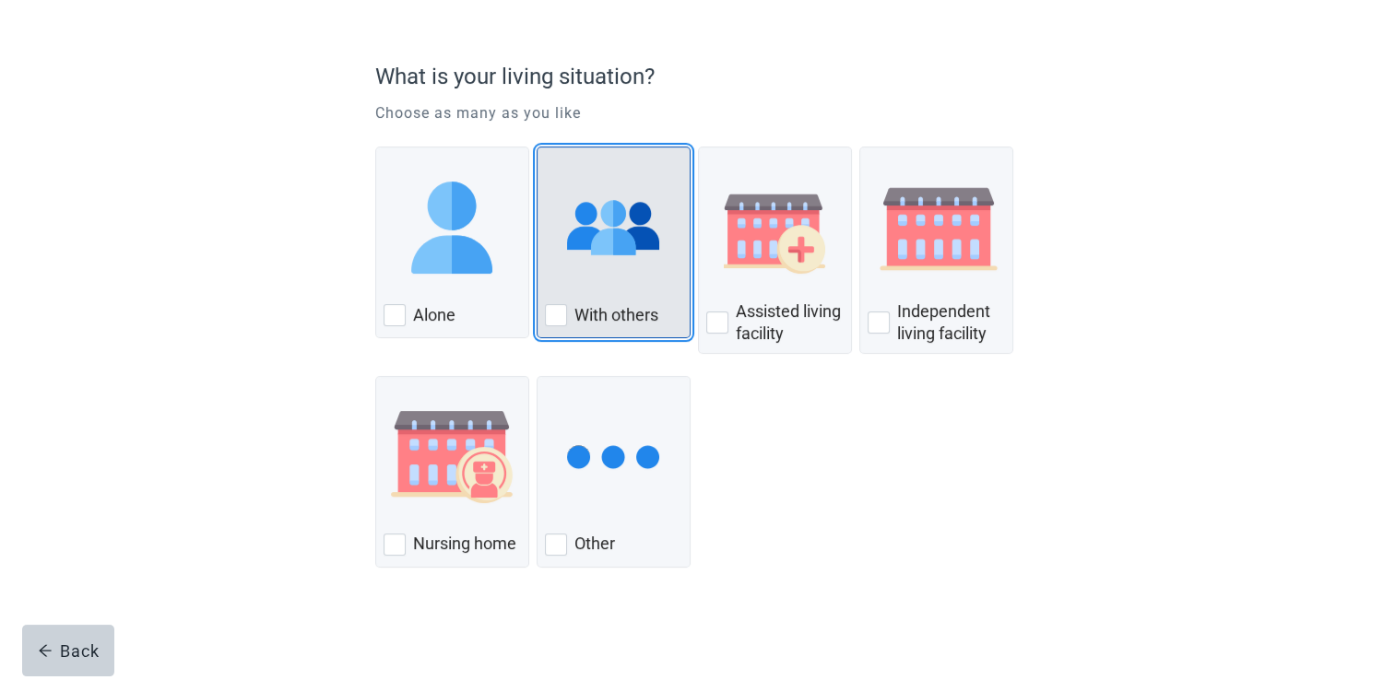
click at [609, 308] on label "With others" at bounding box center [616, 315] width 84 height 22
checkbox input "true"
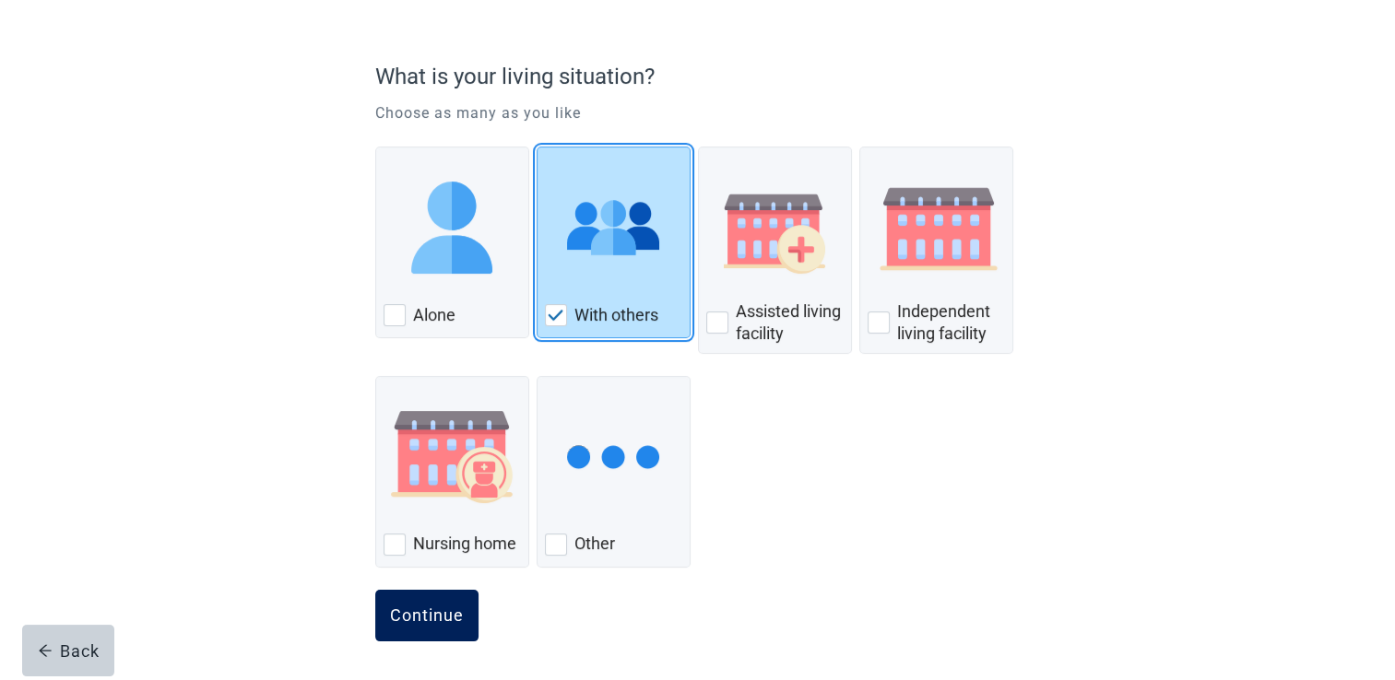
click at [429, 607] on div "Continue" at bounding box center [427, 616] width 74 height 18
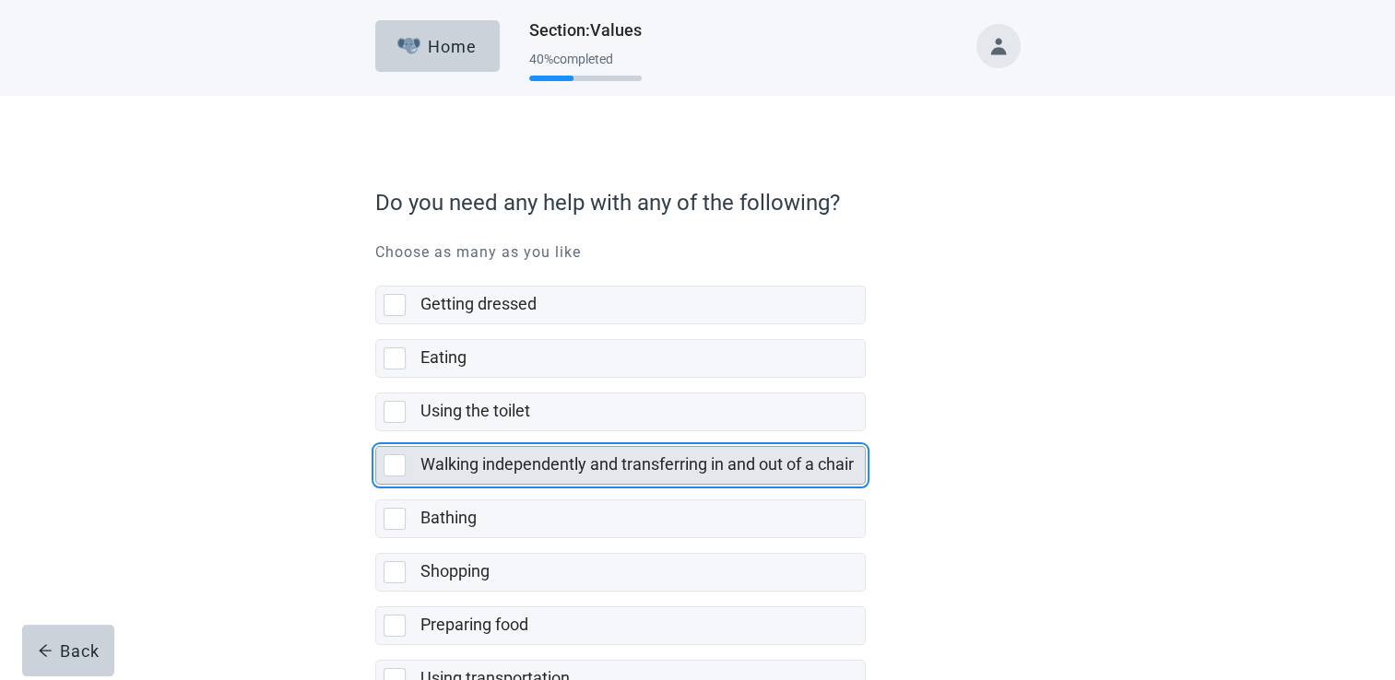
click at [395, 458] on div "Walking independently and transferring in and out of a chair, checkbox, not sel…" at bounding box center [395, 466] width 22 height 22
click at [376, 432] on input "Walking independently and transferring in and out of a chair" at bounding box center [375, 432] width 1 height 1
checkbox input "true"
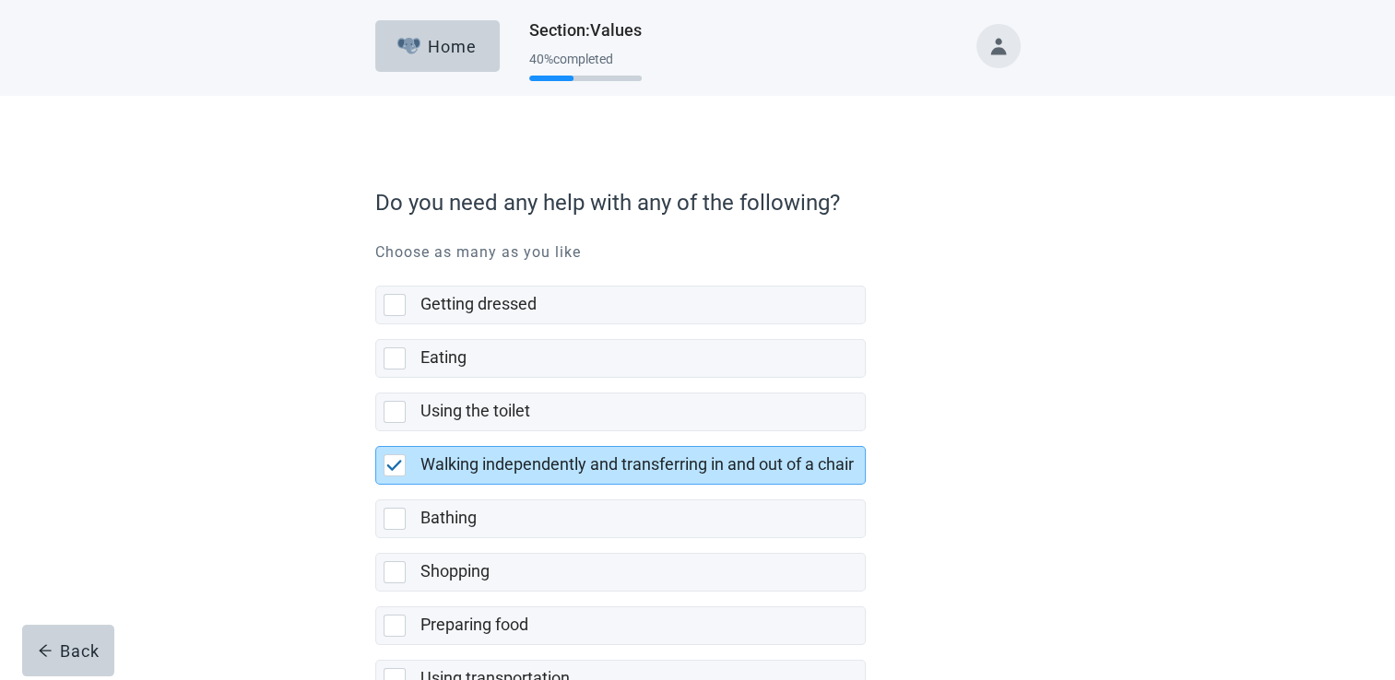
scroll to position [92, 0]
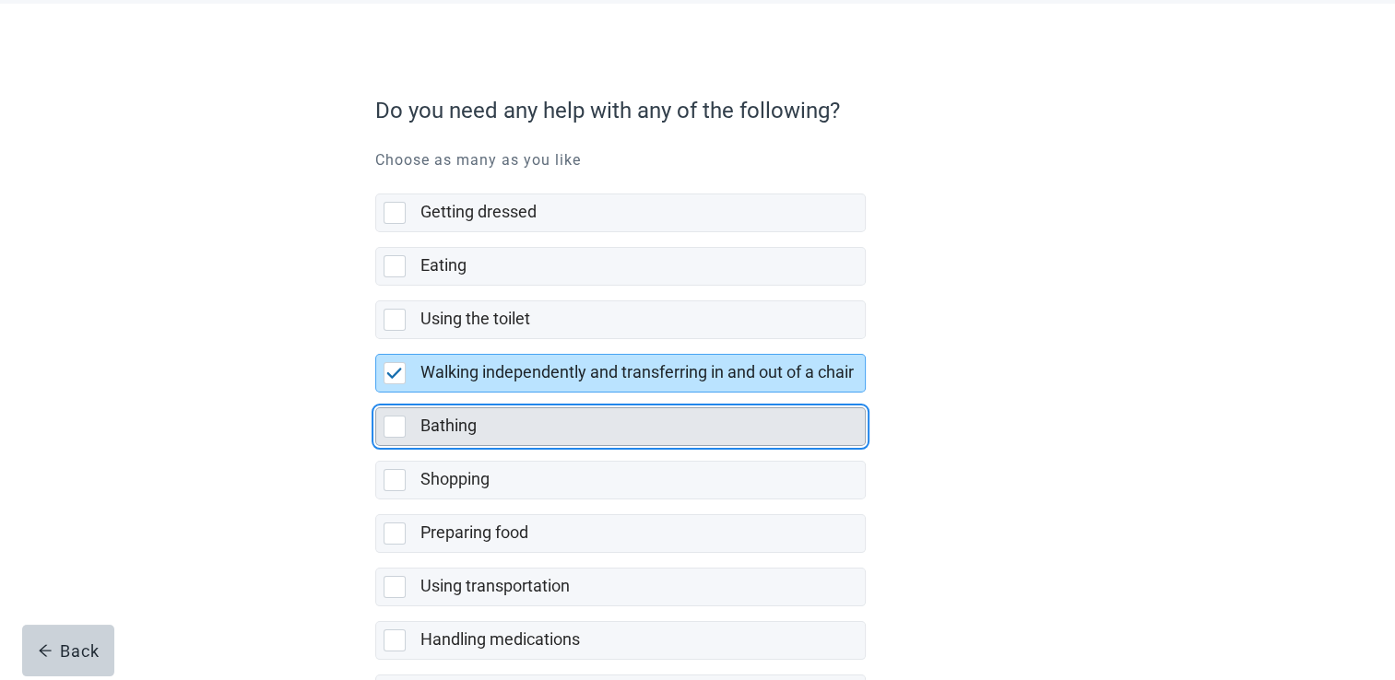
click at [403, 432] on div "Bathing, checkbox, not selected" at bounding box center [395, 427] width 22 height 22
click at [376, 394] on input "Bathing" at bounding box center [375, 393] width 1 height 1
checkbox input "true"
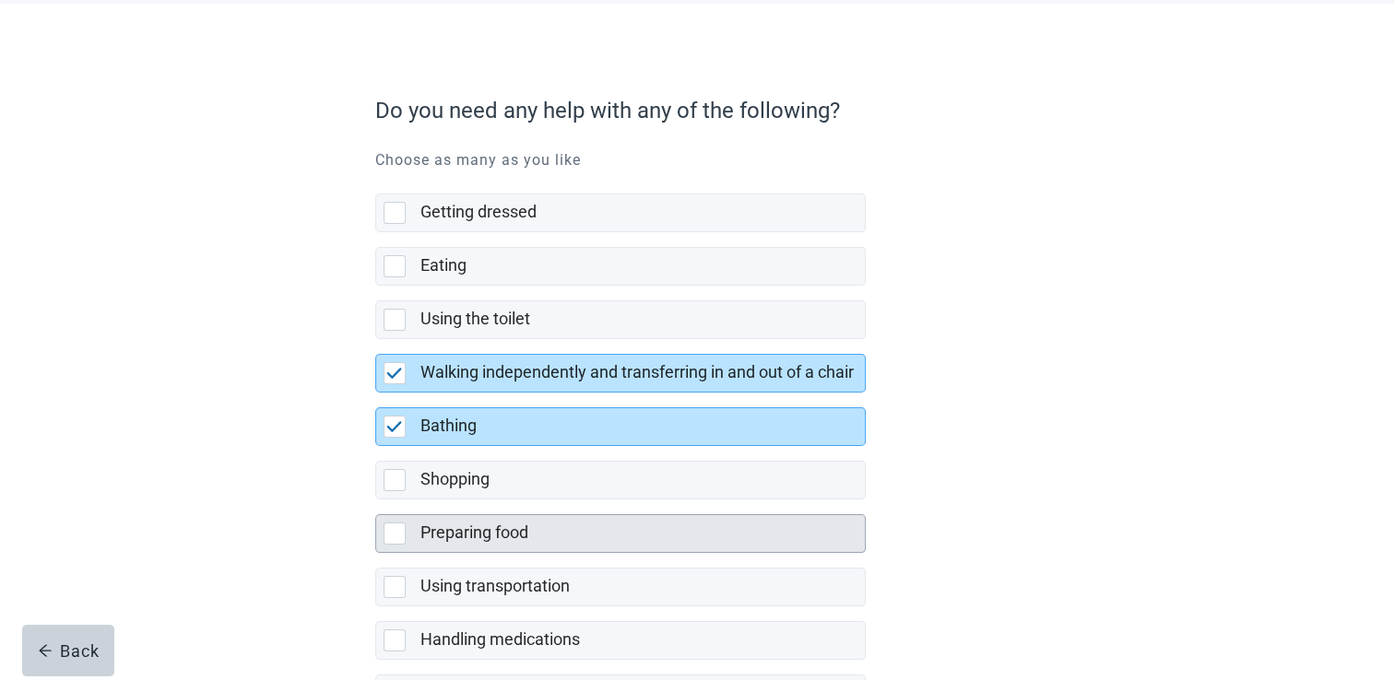
scroll to position [184, 0]
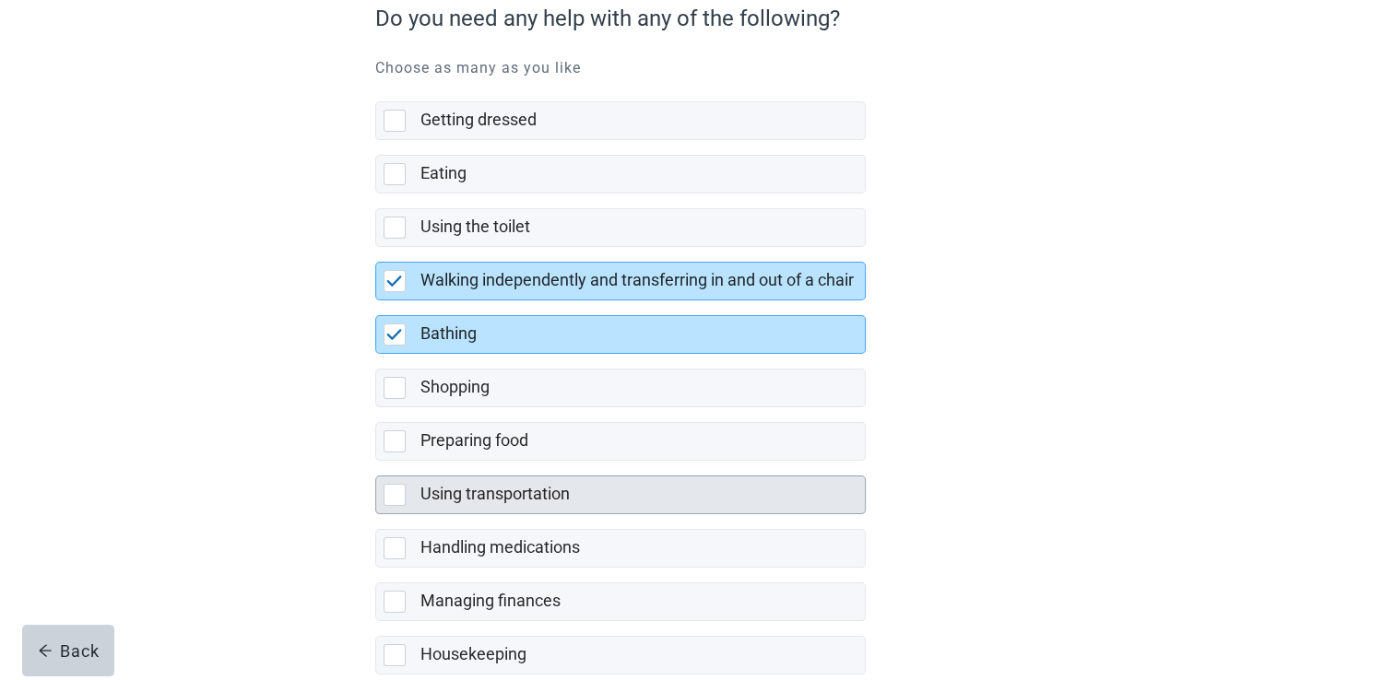
click at [390, 489] on div "Using transportation, checkbox, not selected" at bounding box center [395, 495] width 22 height 22
click at [376, 462] on input "Using transportation" at bounding box center [375, 461] width 1 height 1
checkbox input "true"
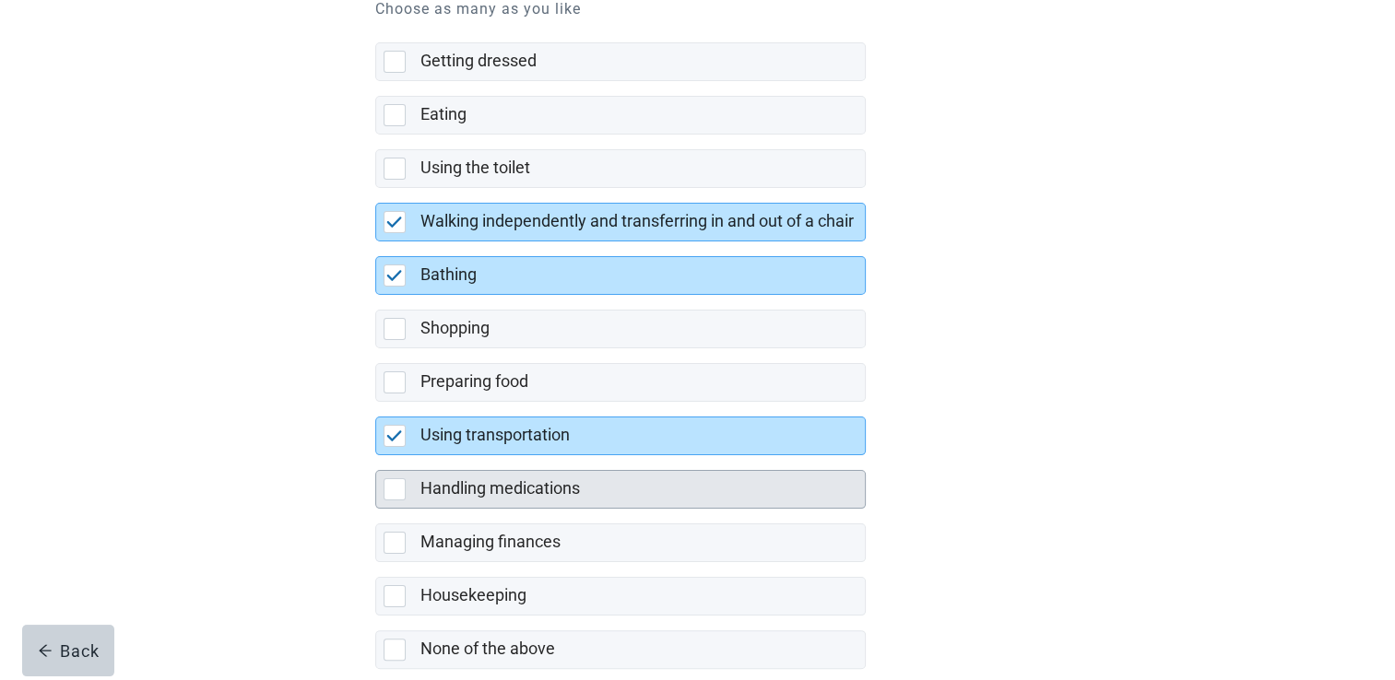
scroll to position [277, 0]
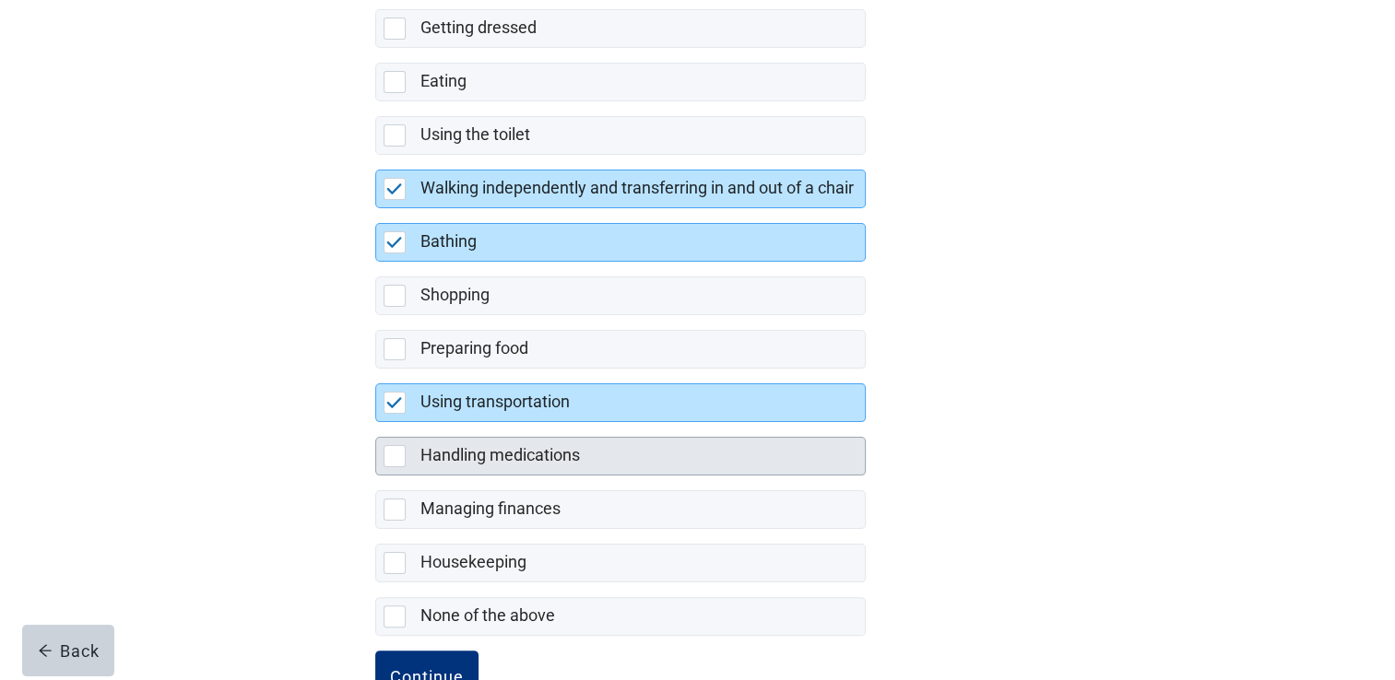
click at [394, 458] on div "Handling medications, checkbox, not selected" at bounding box center [395, 456] width 22 height 22
click at [376, 423] on input "Handling medications" at bounding box center [375, 422] width 1 height 1
checkbox input "true"
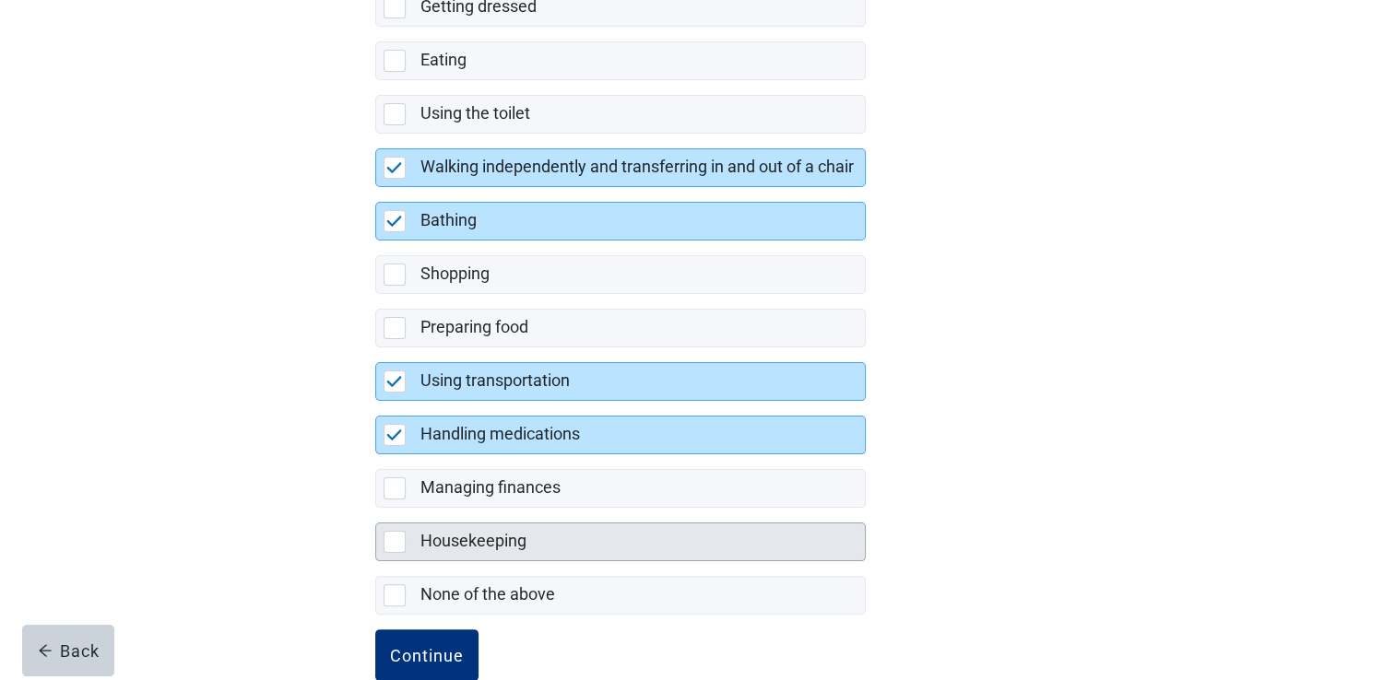
scroll to position [335, 0]
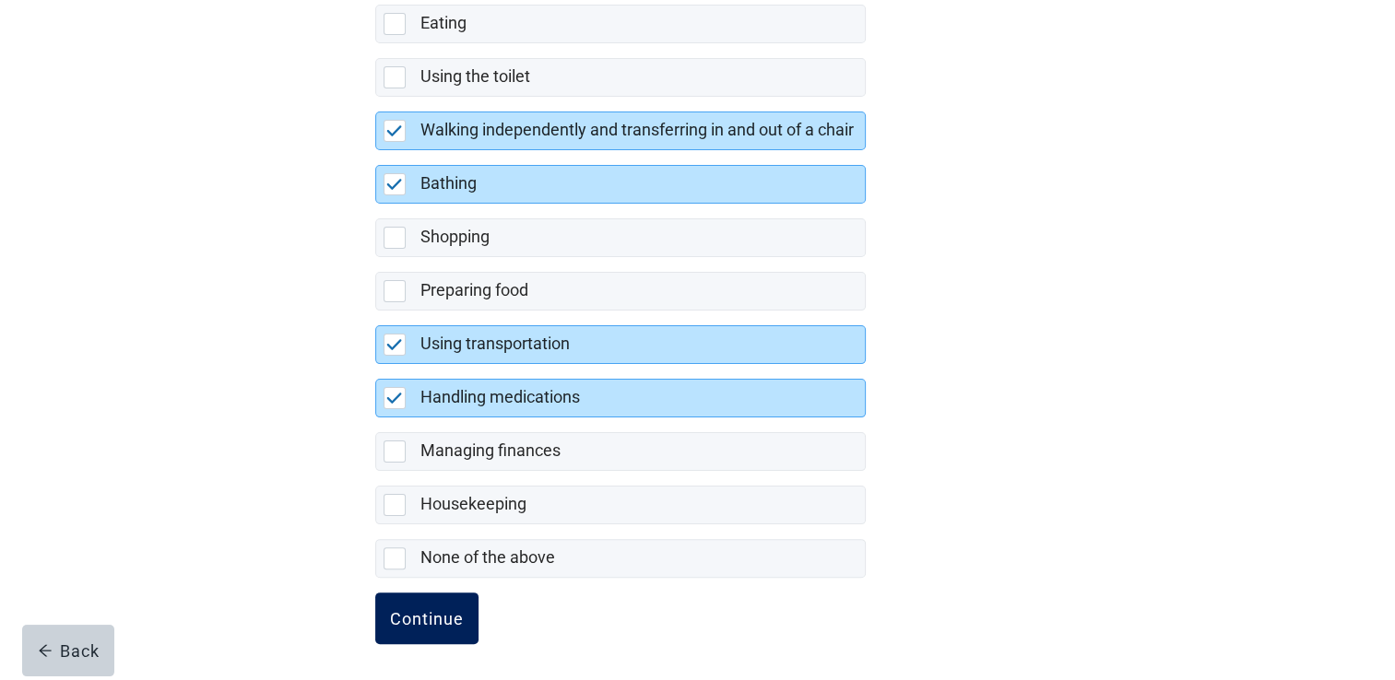
click at [421, 610] on div "Continue" at bounding box center [427, 618] width 74 height 18
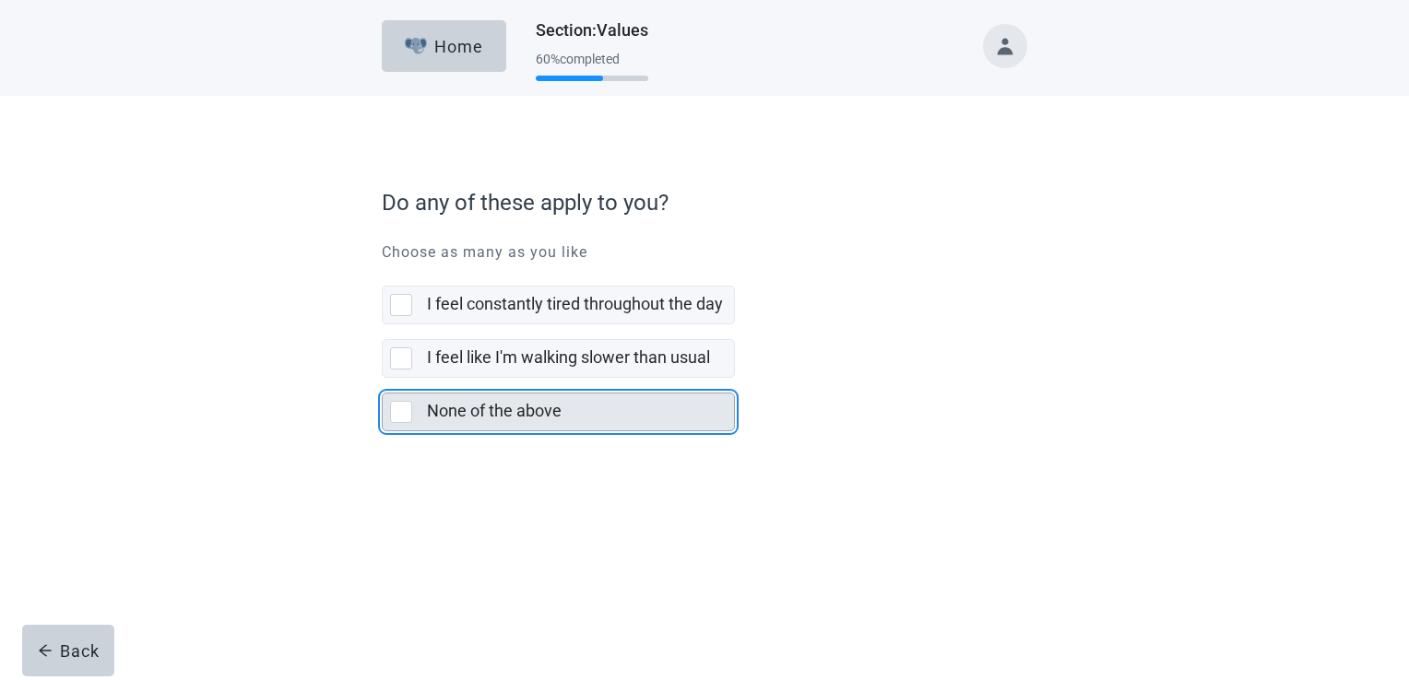
click at [412, 413] on div "None of the above, checkbox, not selected" at bounding box center [405, 412] width 30 height 22
click at [383, 379] on input "None of the above" at bounding box center [382, 378] width 1 height 1
checkbox input "true"
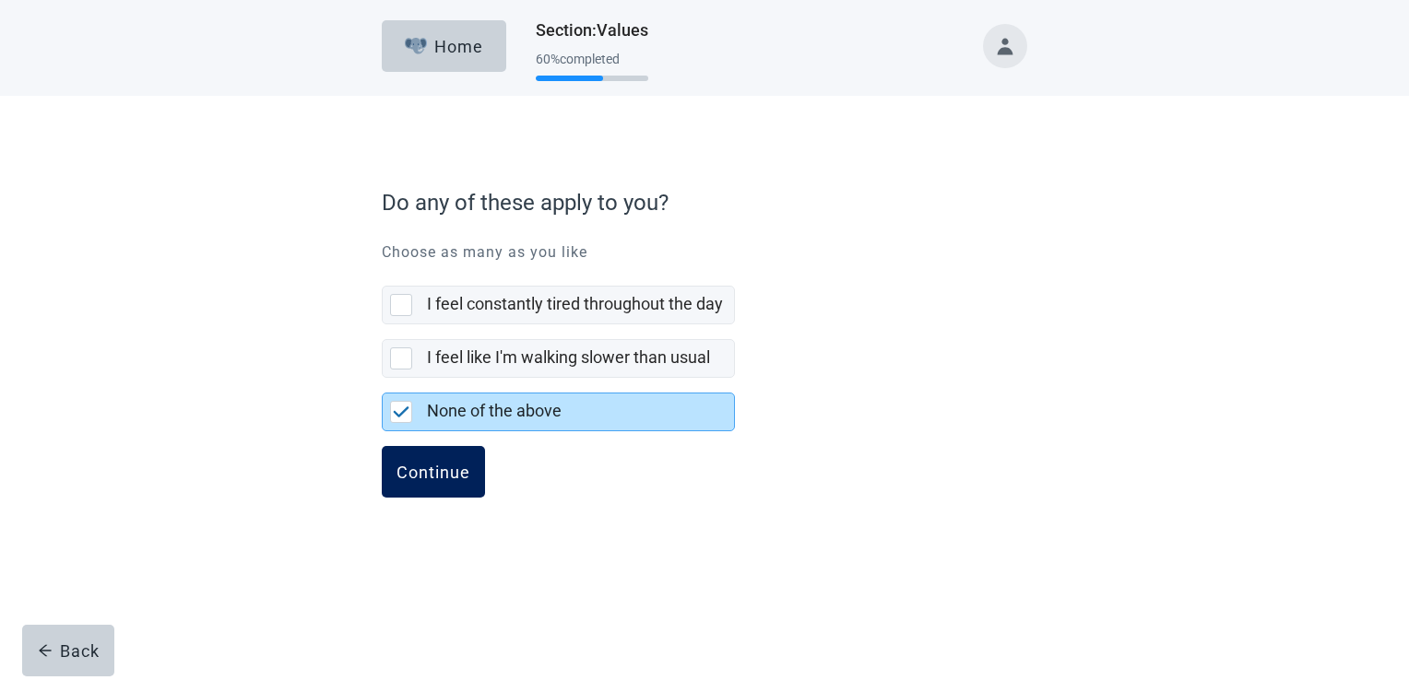
click at [432, 463] on div "Continue" at bounding box center [433, 472] width 74 height 18
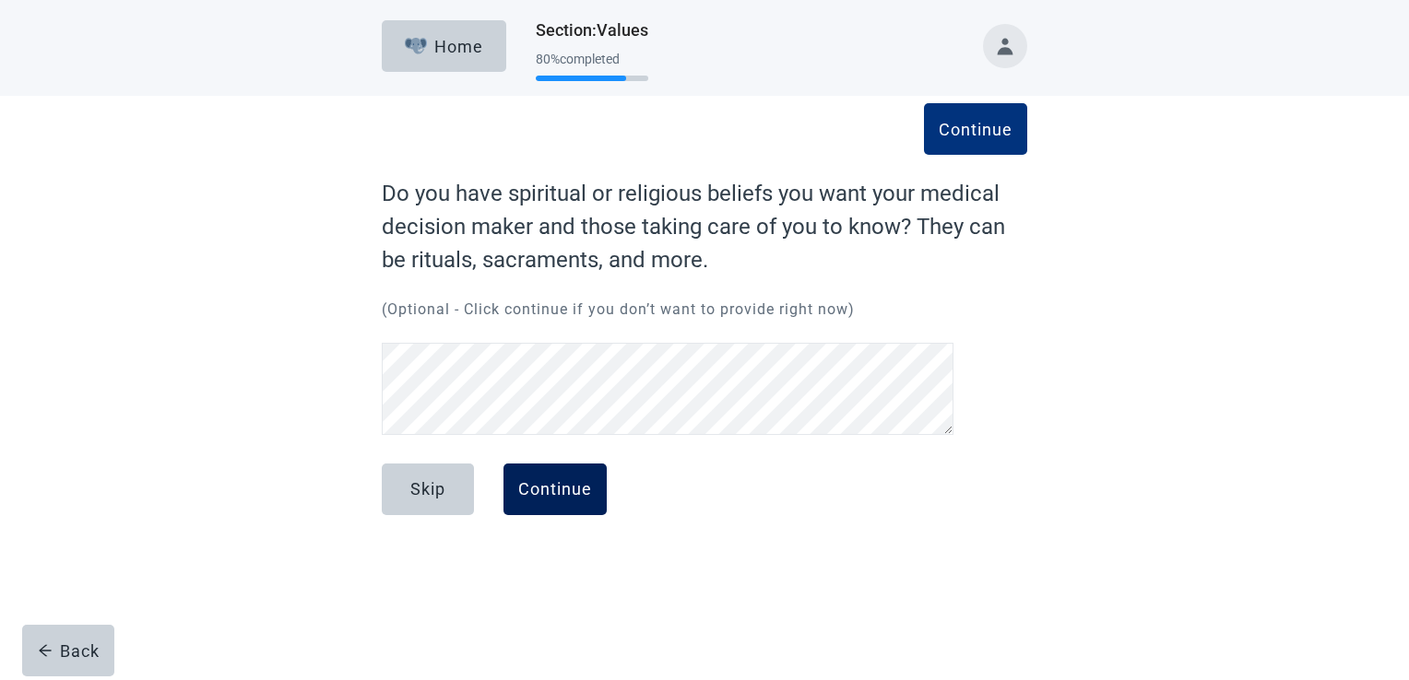
click at [546, 494] on div "Continue" at bounding box center [555, 489] width 74 height 18
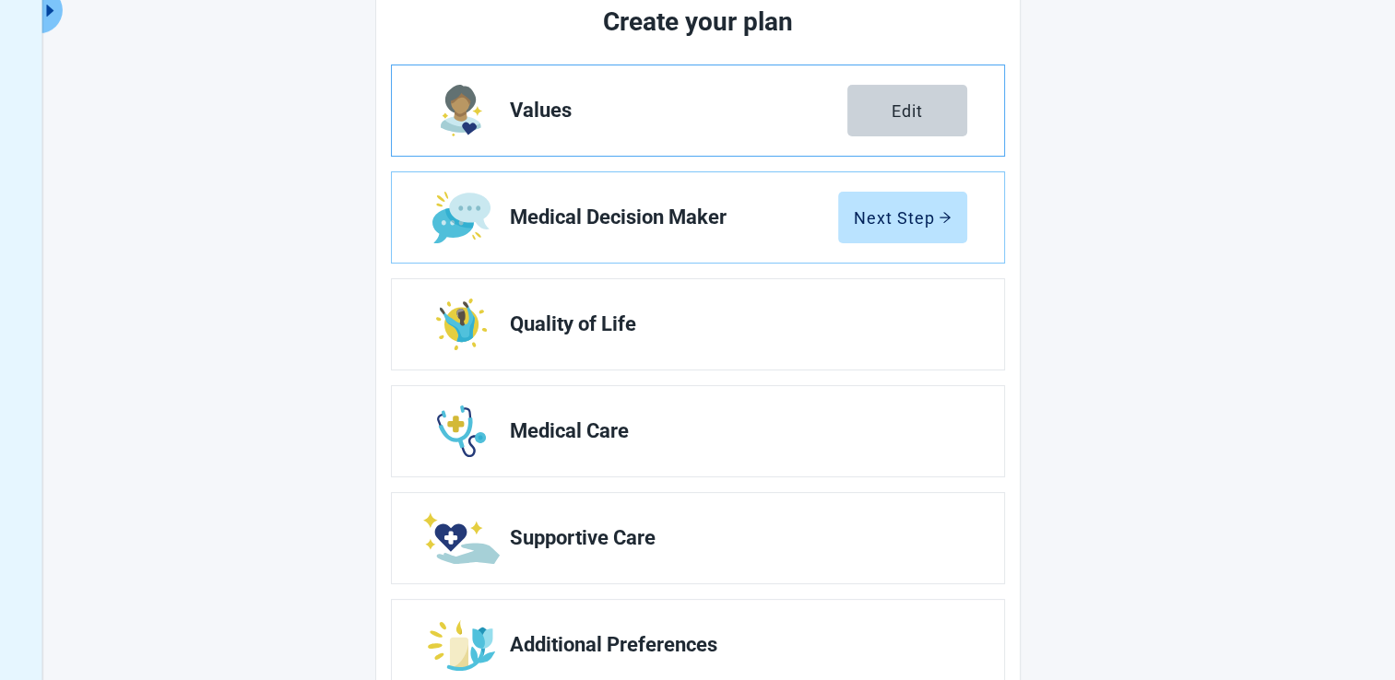
scroll to position [277, 0]
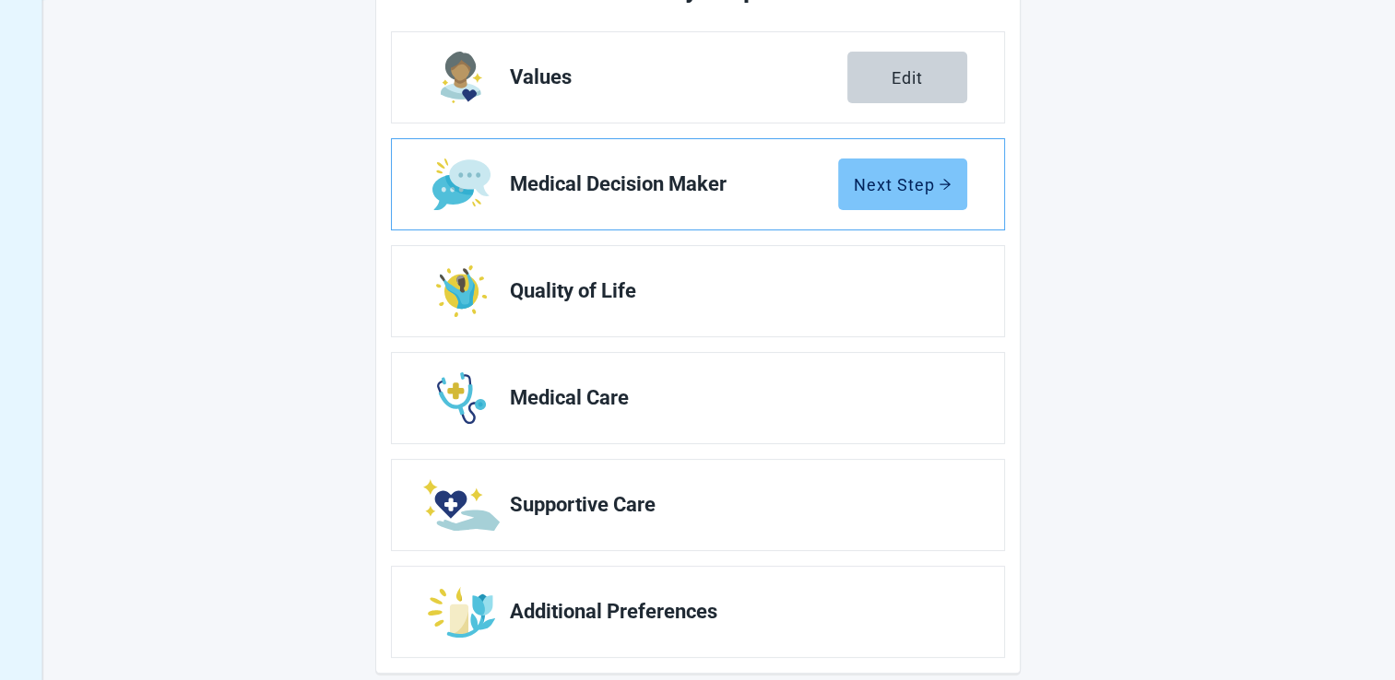
click at [898, 186] on div "Next Step" at bounding box center [903, 184] width 98 height 18
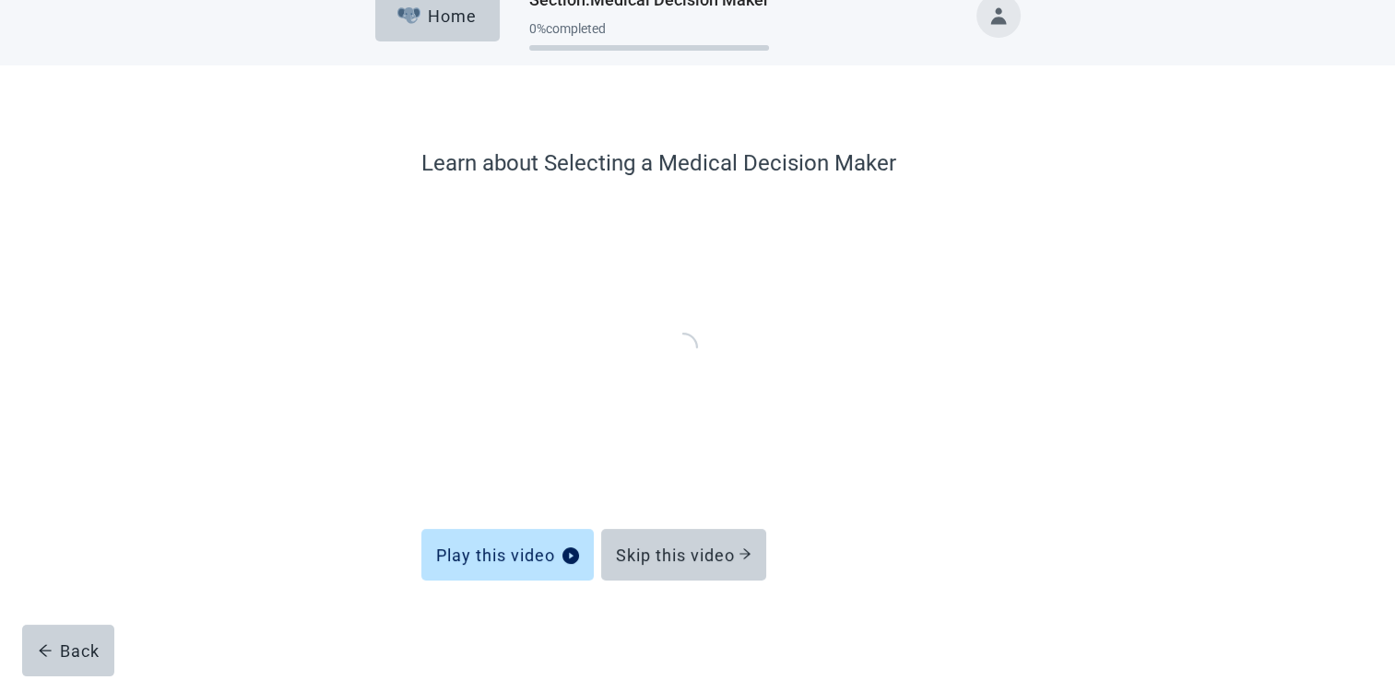
scroll to position [30, 0]
click at [683, 558] on div "Skip this video" at bounding box center [684, 556] width 136 height 18
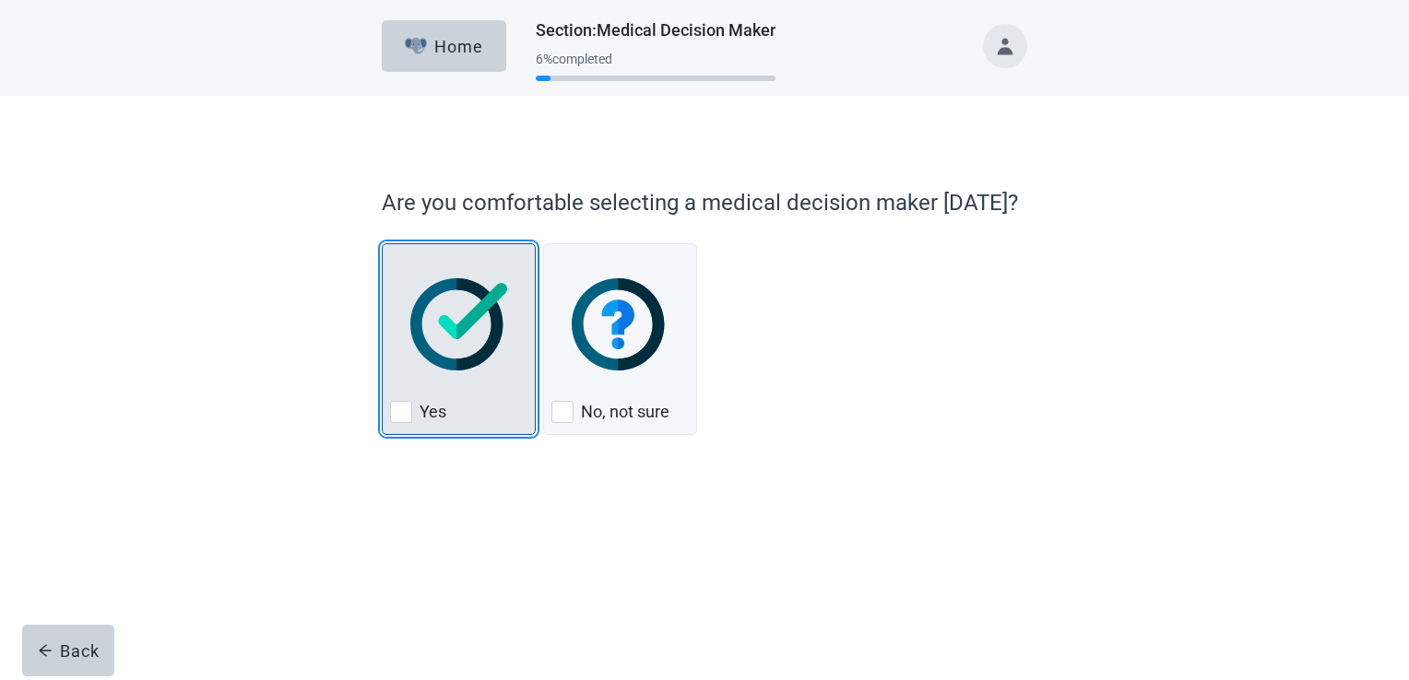
click at [406, 411] on div "Yes, checkbox, not checked" at bounding box center [401, 412] width 22 height 22
click at [383, 244] on input "Yes" at bounding box center [382, 243] width 1 height 1
checkbox input "true"
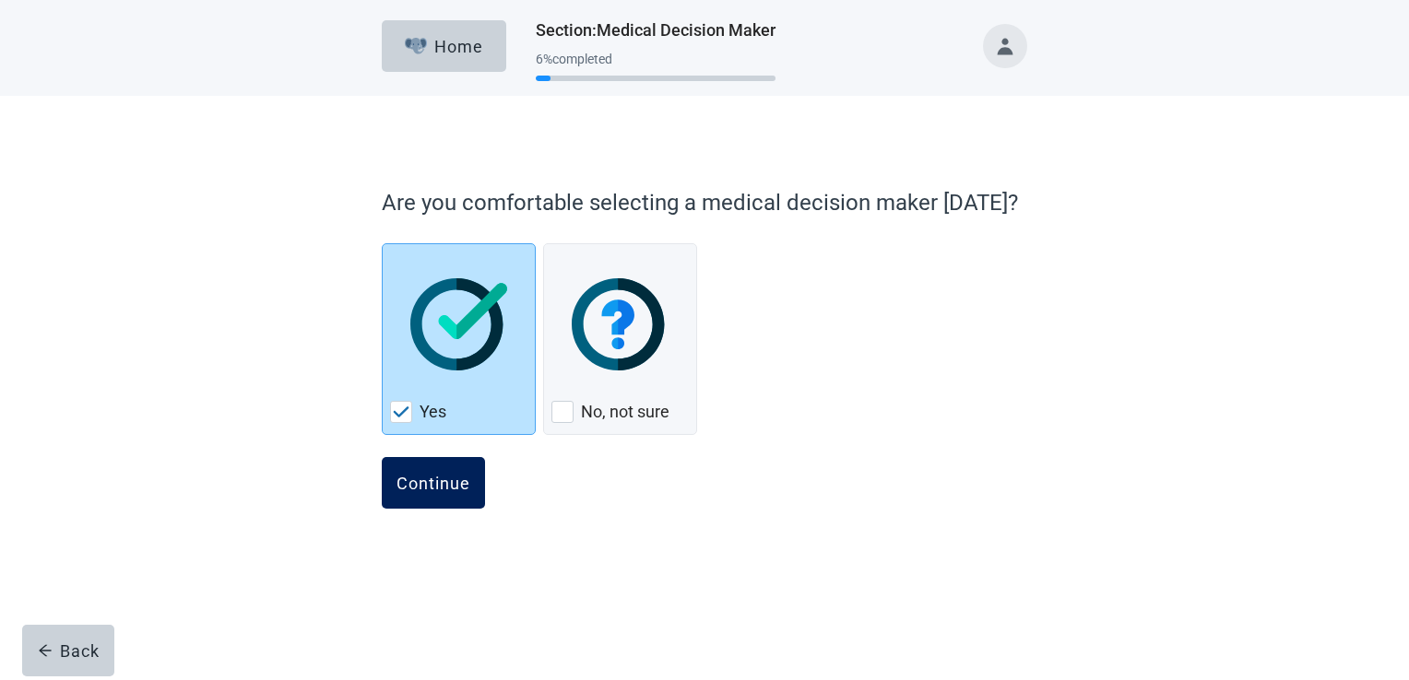
click at [430, 484] on div "Continue" at bounding box center [433, 483] width 74 height 18
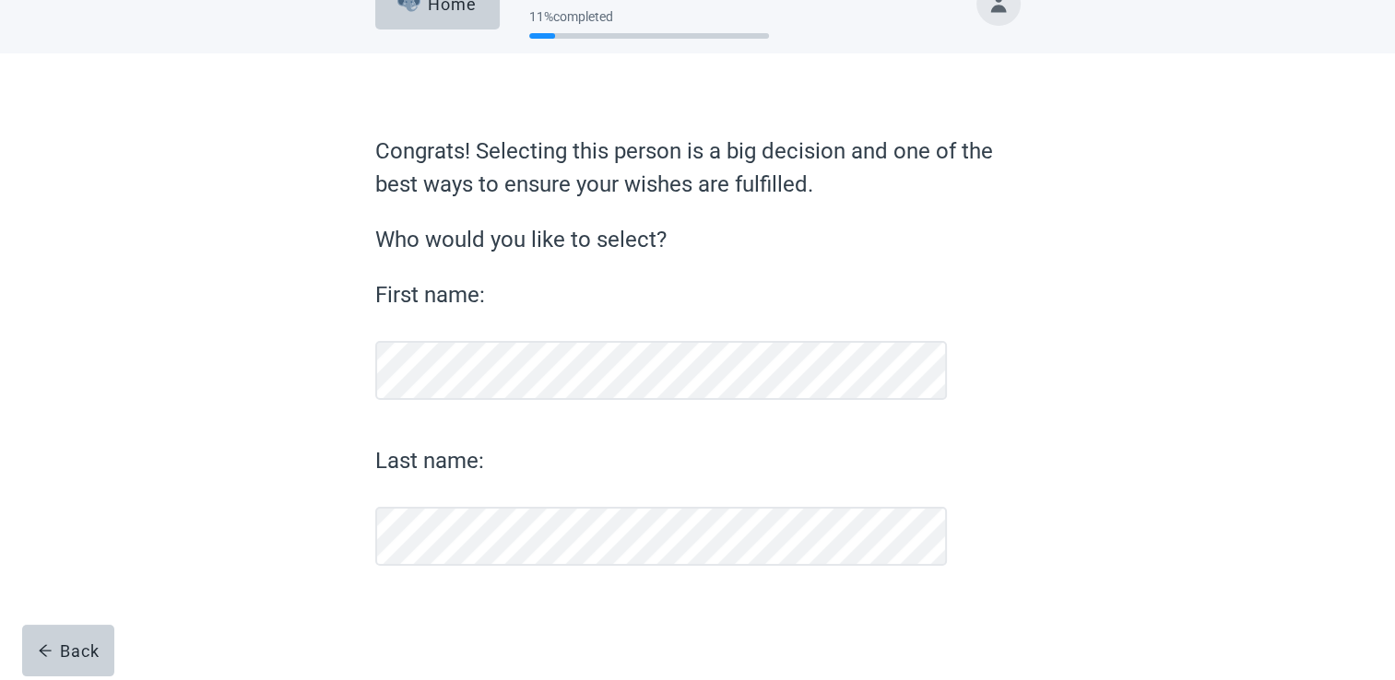
scroll to position [41, 0]
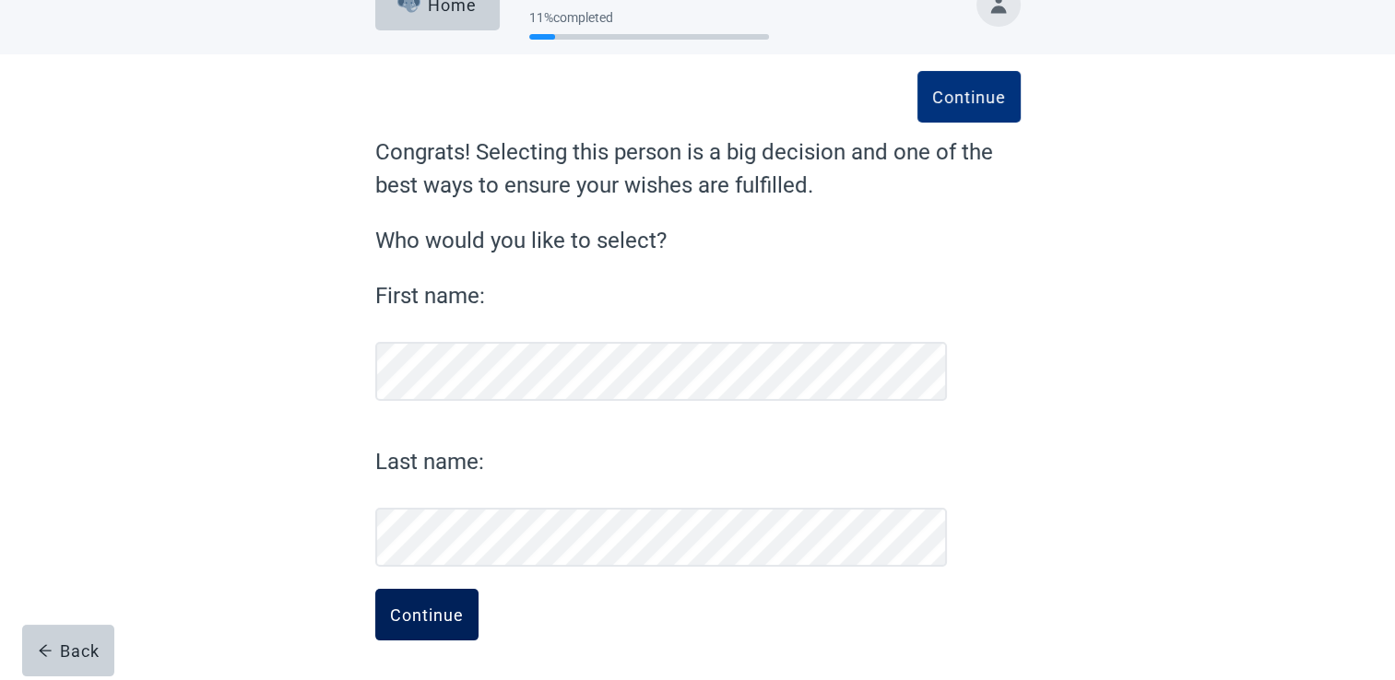
click at [402, 620] on div "Continue" at bounding box center [427, 615] width 74 height 18
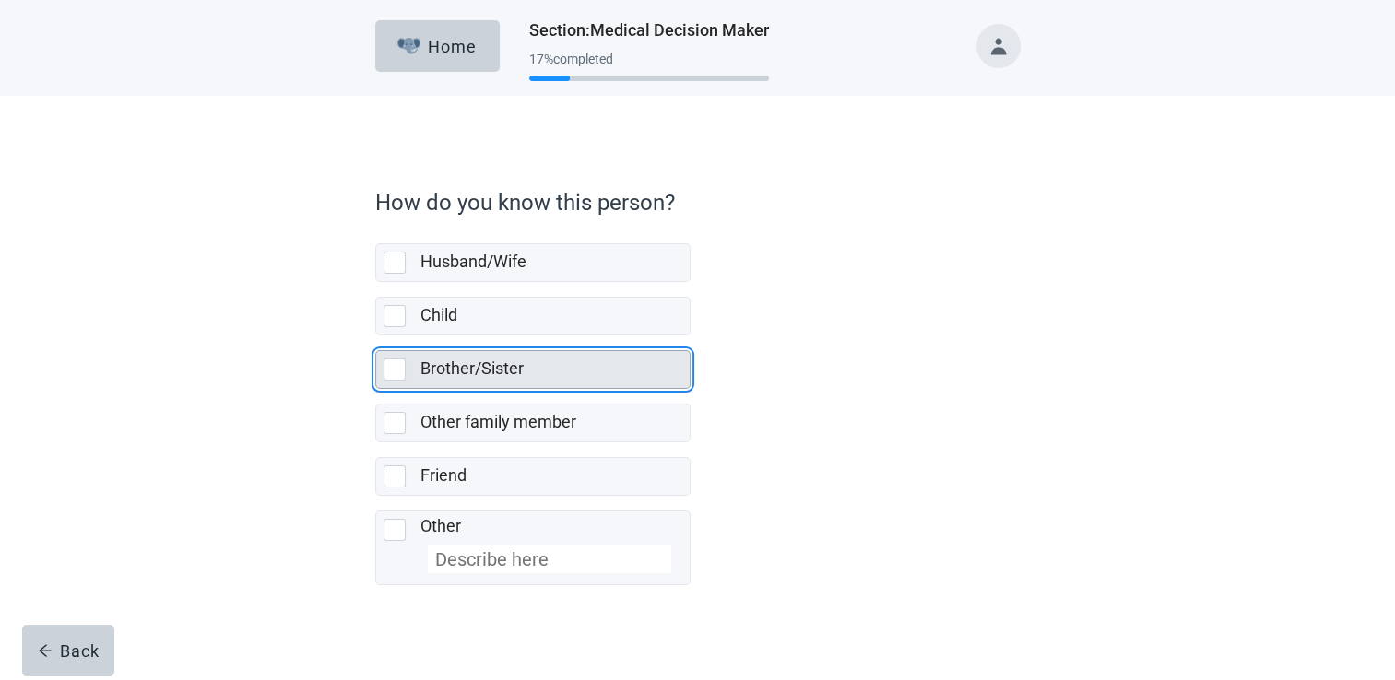
drag, startPoint x: 396, startPoint y: 370, endPoint x: 417, endPoint y: 376, distance: 22.2
click at [396, 371] on div "Brother/Sister, checkbox, not selected" at bounding box center [395, 370] width 22 height 22
click at [376, 337] on input "Brother/Sister" at bounding box center [375, 336] width 1 height 1
checkbox input "true"
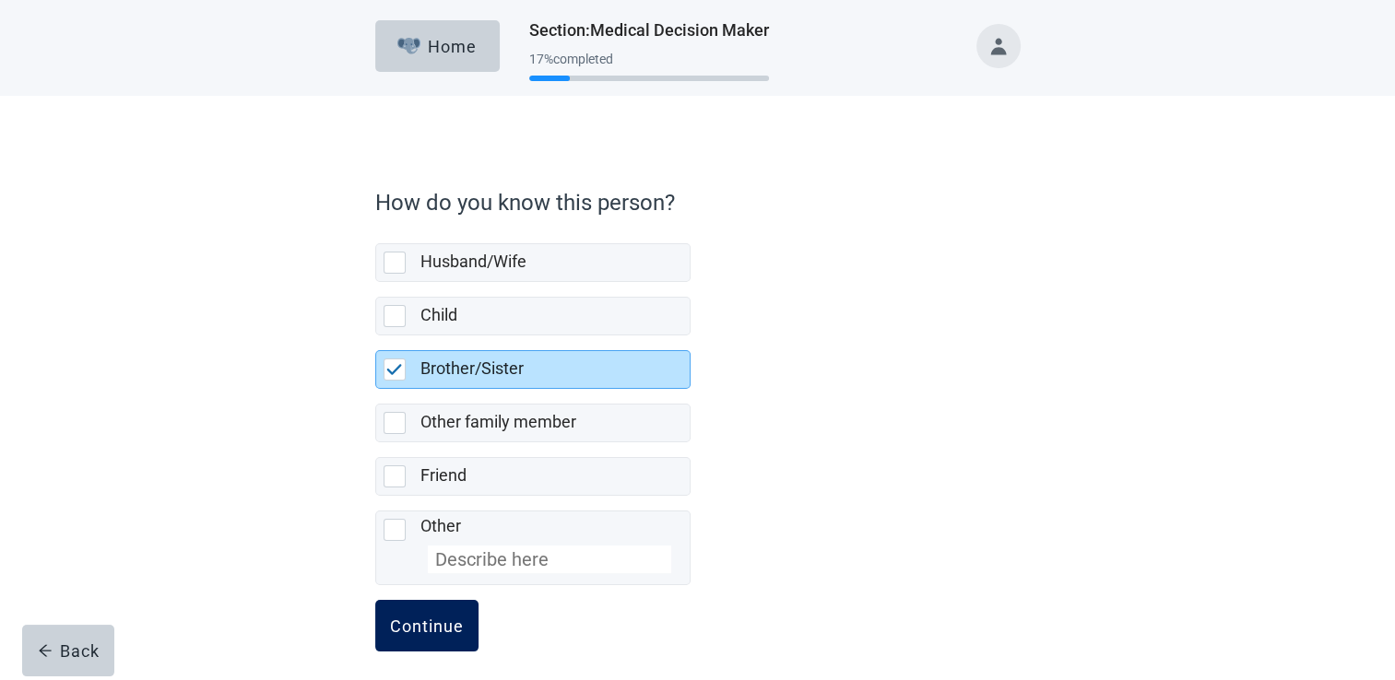
click at [420, 632] on div "Continue" at bounding box center [427, 626] width 74 height 18
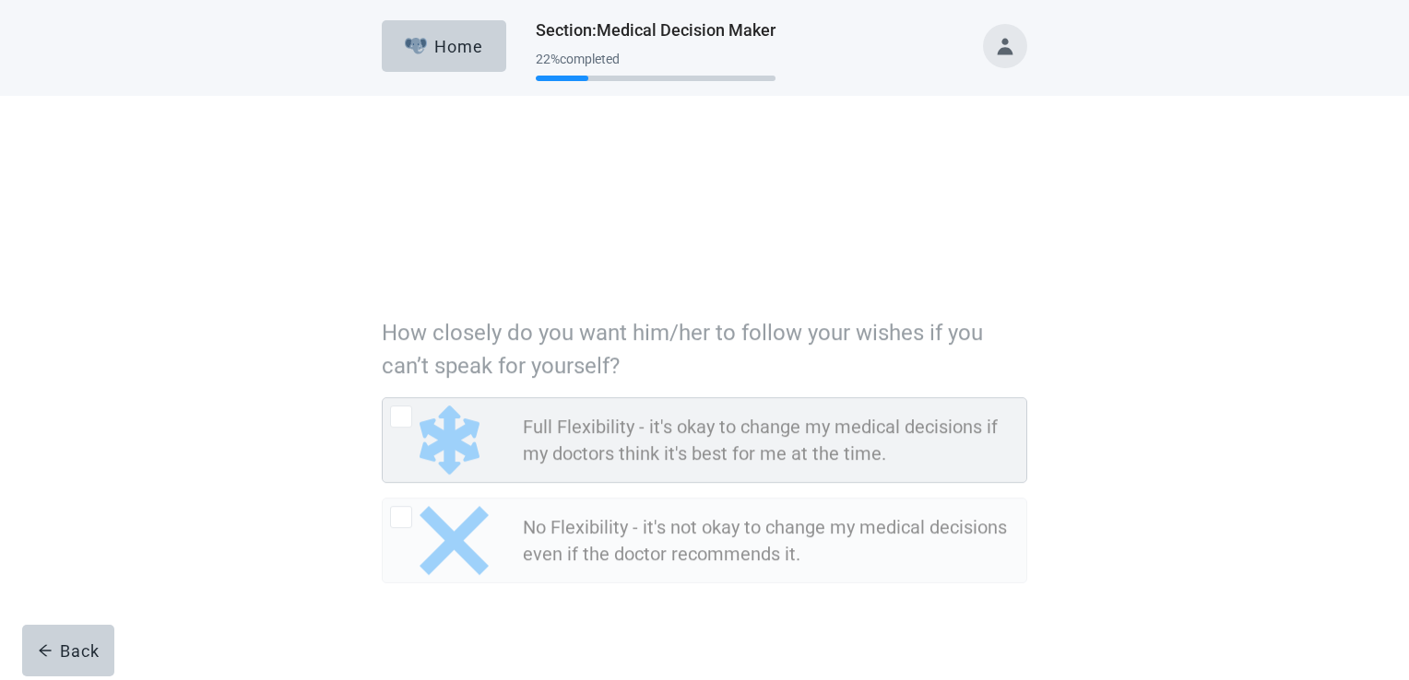
click at [406, 282] on div "Full Flexibility - it's okay to change my medical decisions if my doctors think…" at bounding box center [401, 287] width 22 height 22
click at [383, 268] on input "Full Flexibility - it's okay to change my medical decisions if my doctors think…" at bounding box center [382, 267] width 1 height 1
radio input "true"
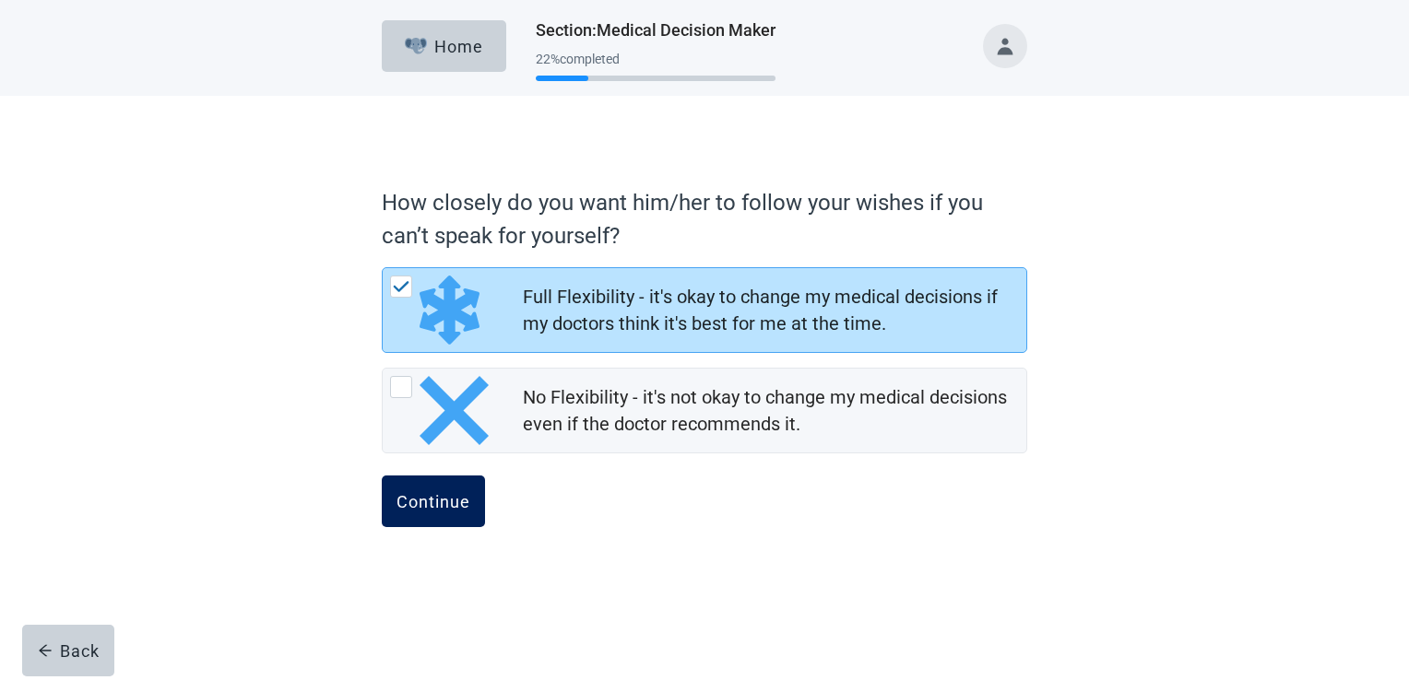
click at [417, 496] on div "Continue" at bounding box center [433, 501] width 74 height 18
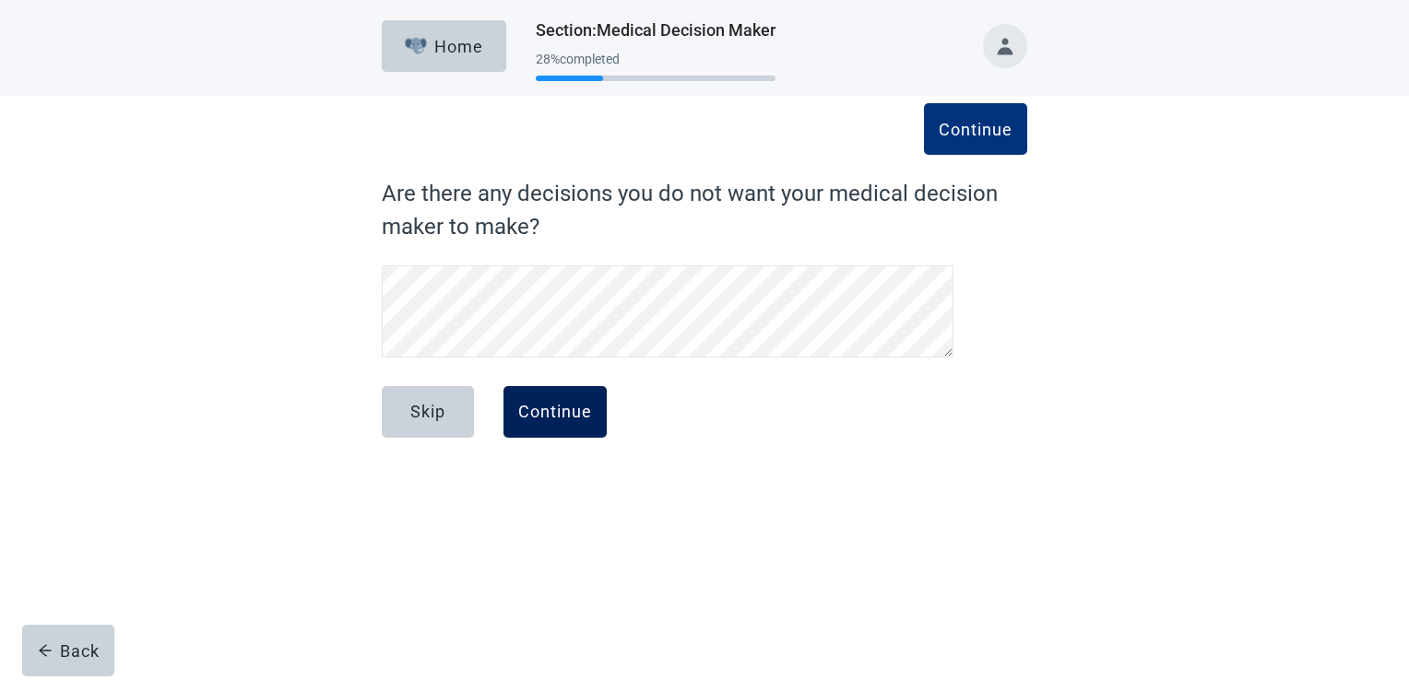
click at [549, 415] on div "Continue" at bounding box center [555, 412] width 74 height 18
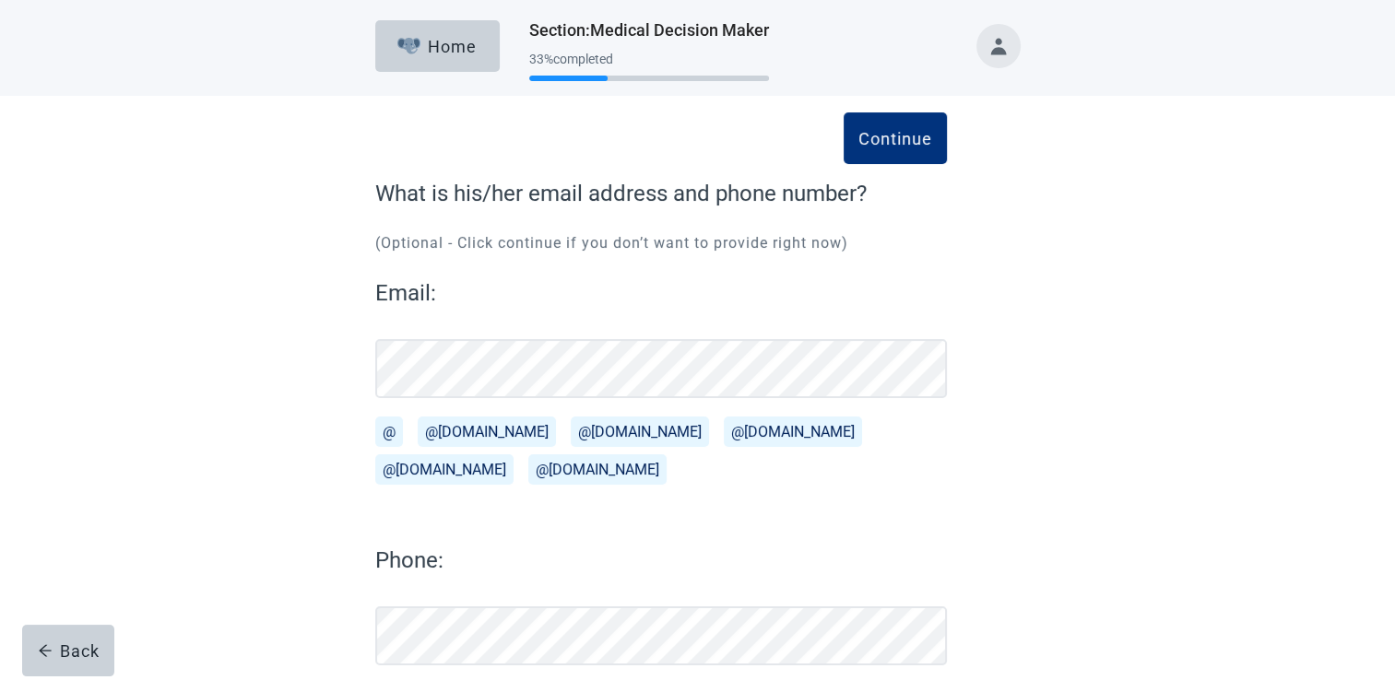
click at [1032, 491] on div "Continue What is his/her email address and phone number? (Optional - Click cont…" at bounding box center [698, 456] width 775 height 647
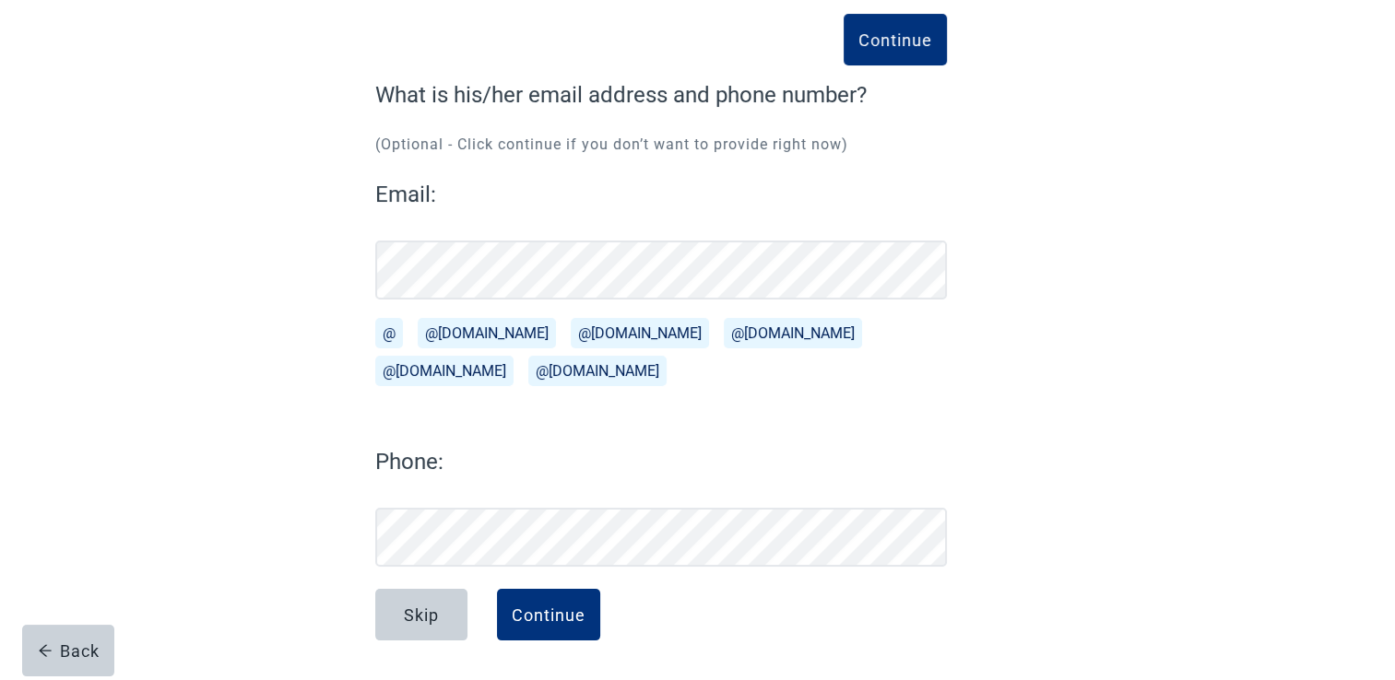
scroll to position [100, 0]
click at [555, 610] on div "Continue" at bounding box center [549, 614] width 74 height 18
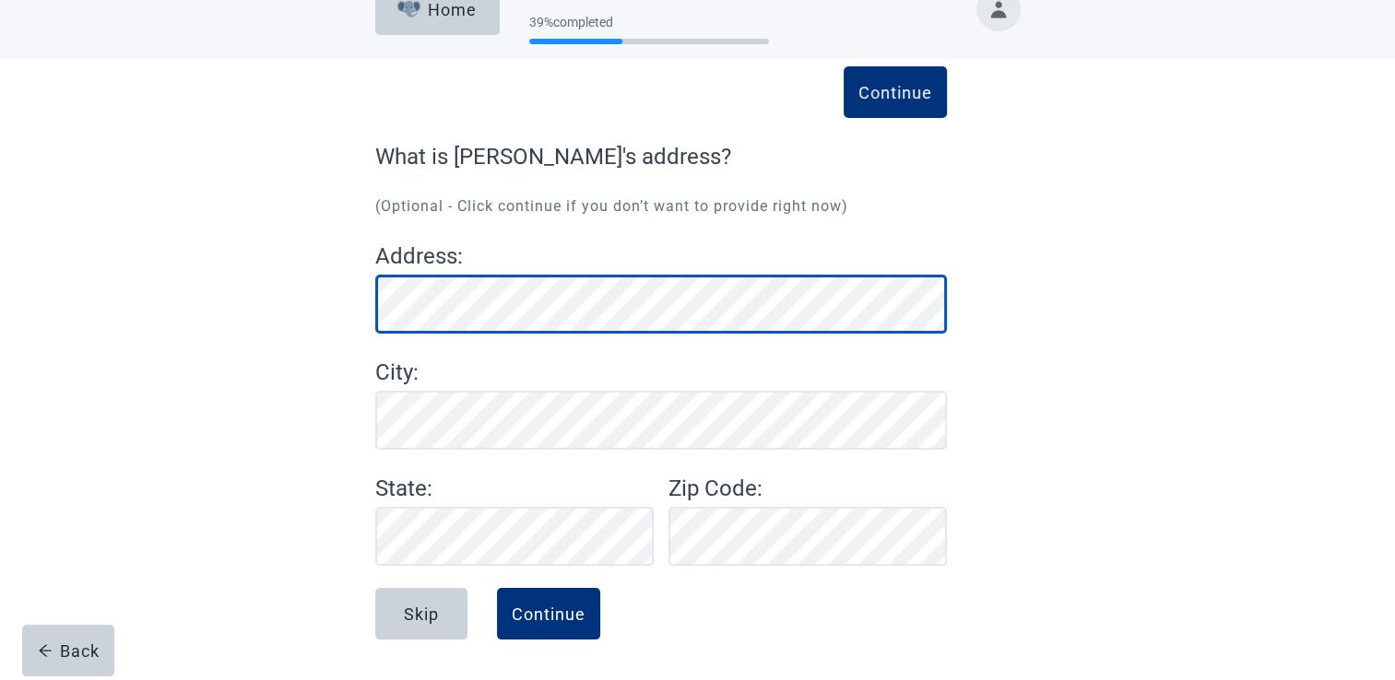
scroll to position [48, 0]
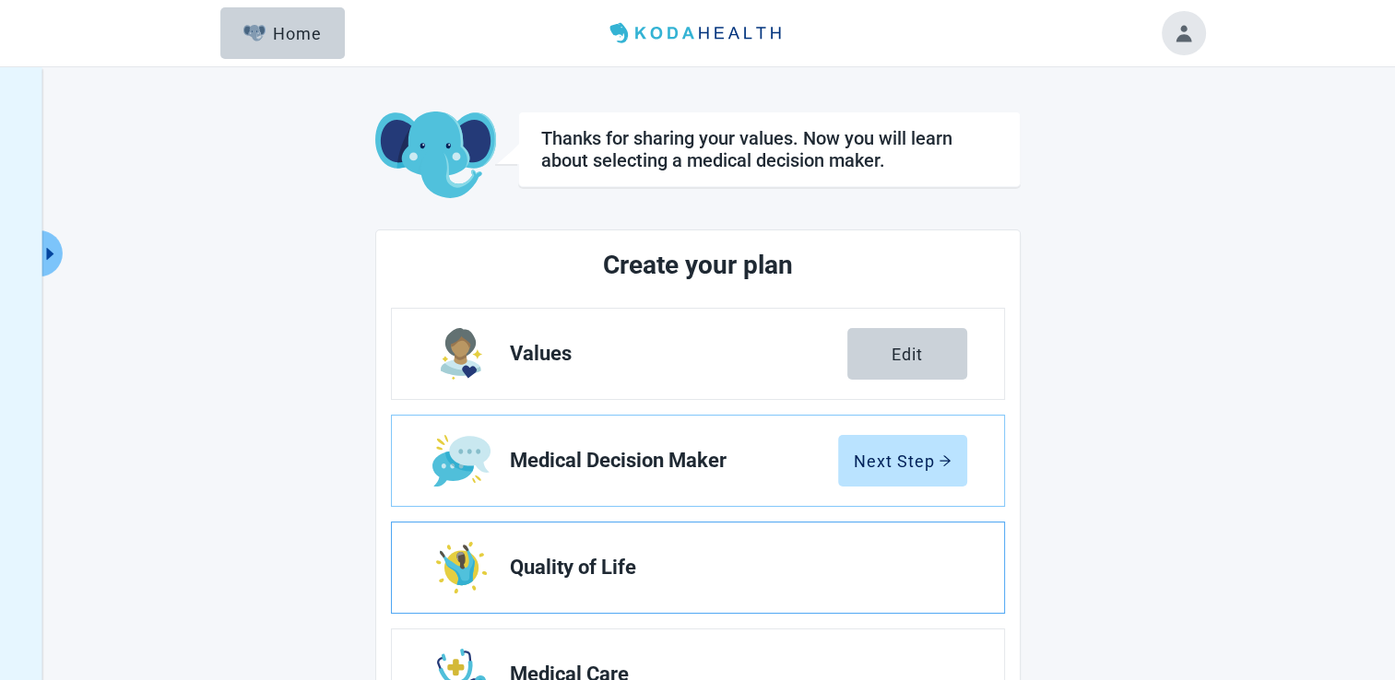
drag, startPoint x: 1201, startPoint y: 510, endPoint x: 985, endPoint y: 597, distance: 232.9
click at [1202, 507] on main "Thanks for sharing your values. Now you will learn about selecting a medical de…" at bounding box center [698, 531] width 1014 height 839
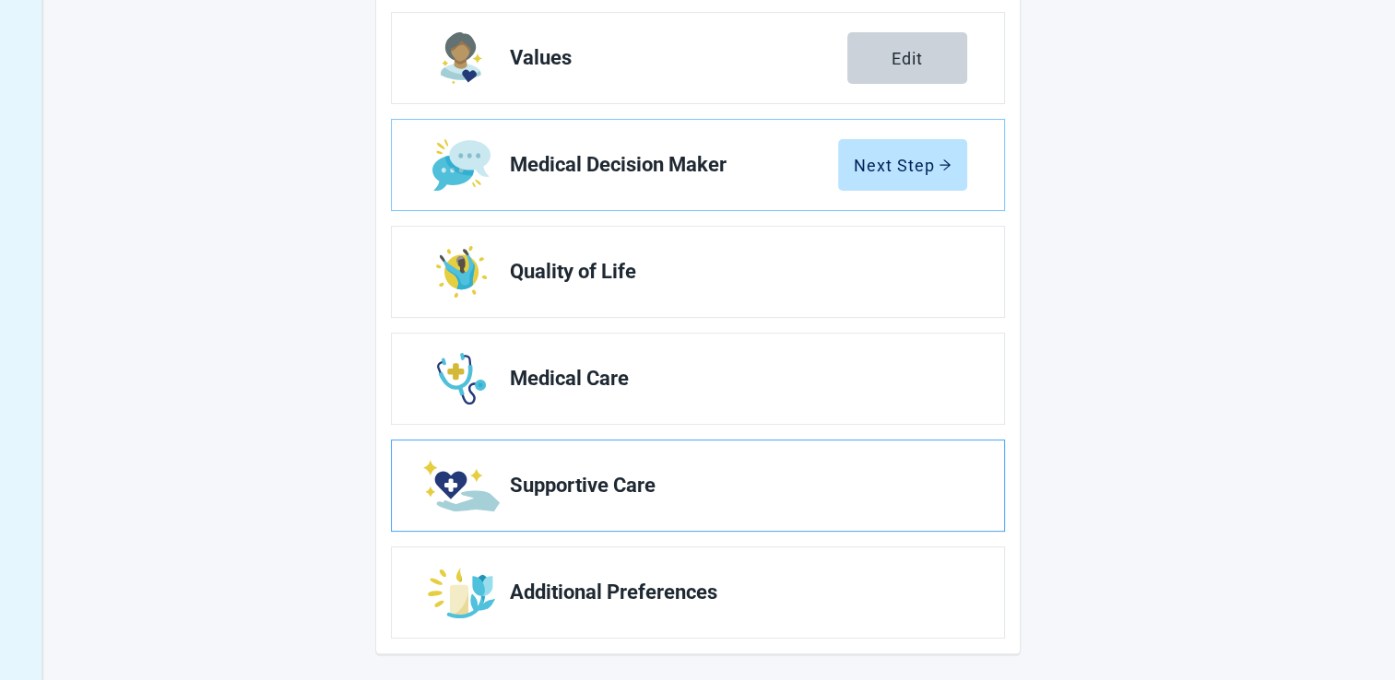
scroll to position [299, 0]
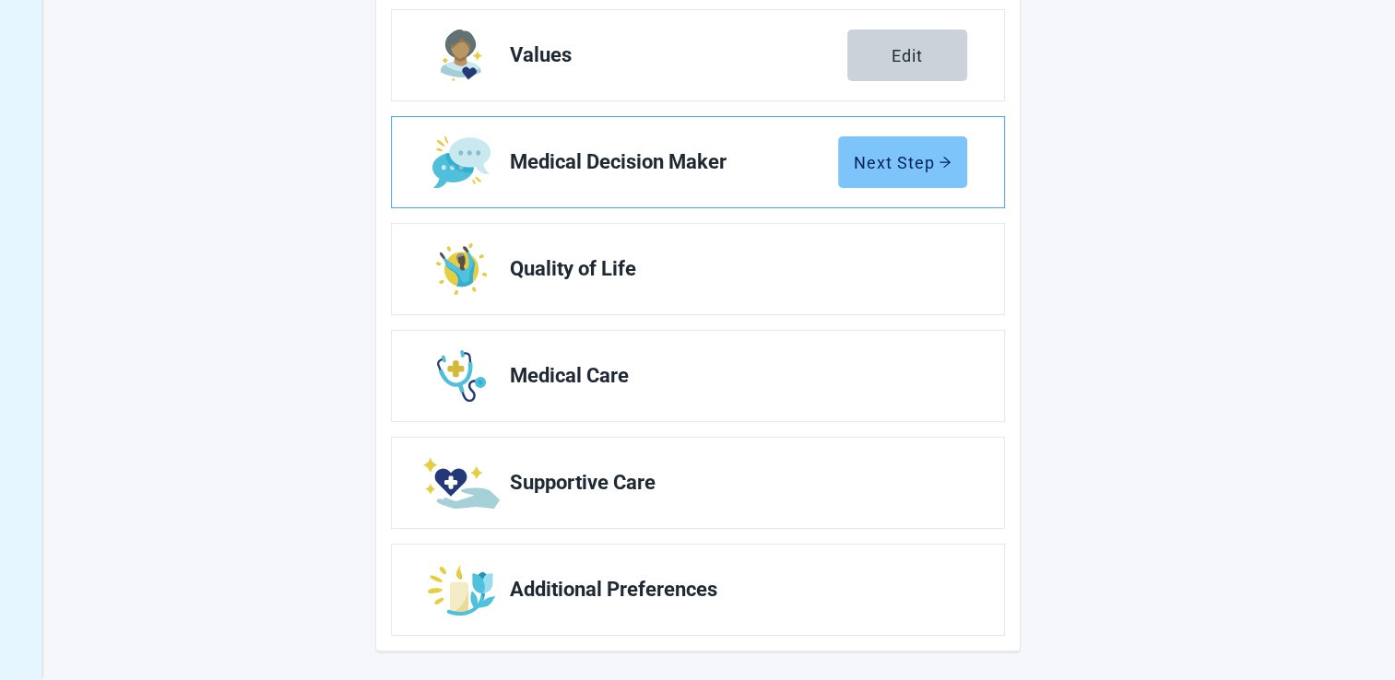
click at [906, 166] on div "Next Step" at bounding box center [903, 162] width 98 height 18
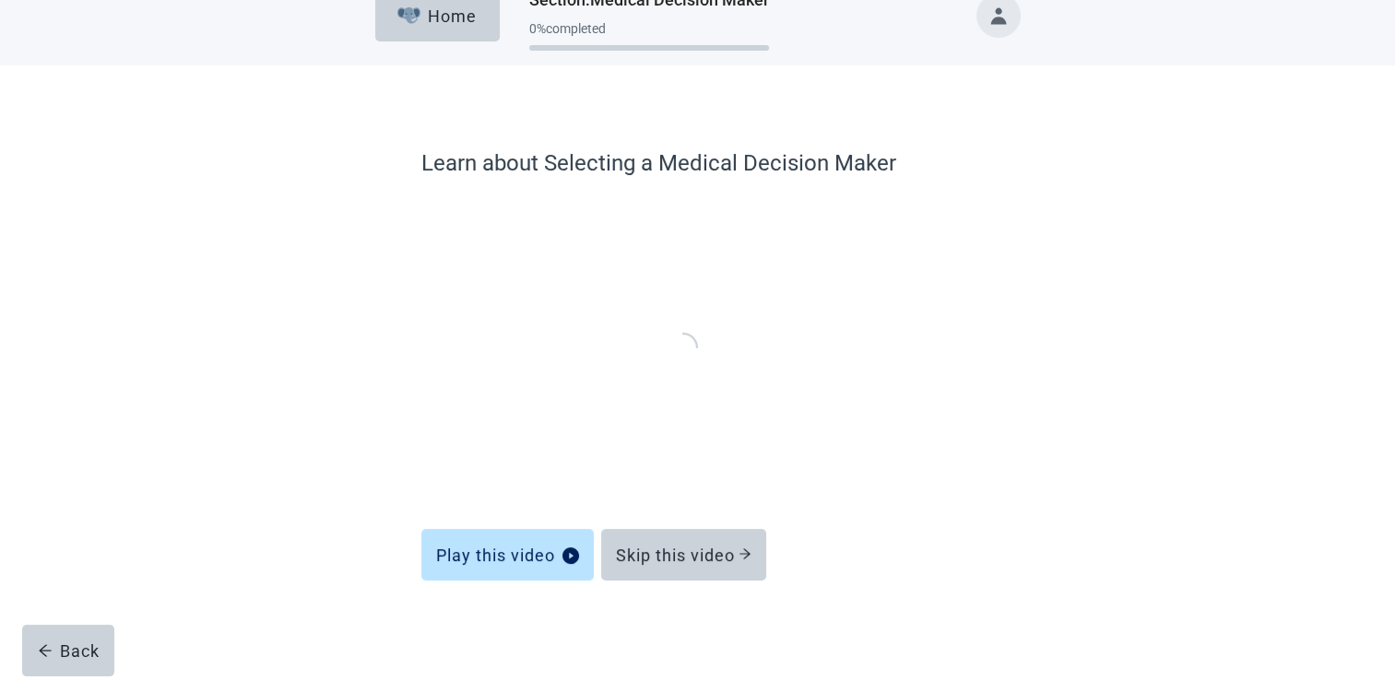
scroll to position [30, 0]
click at [693, 552] on div "Skip this video" at bounding box center [684, 556] width 136 height 18
